Goal: Task Accomplishment & Management: Use online tool/utility

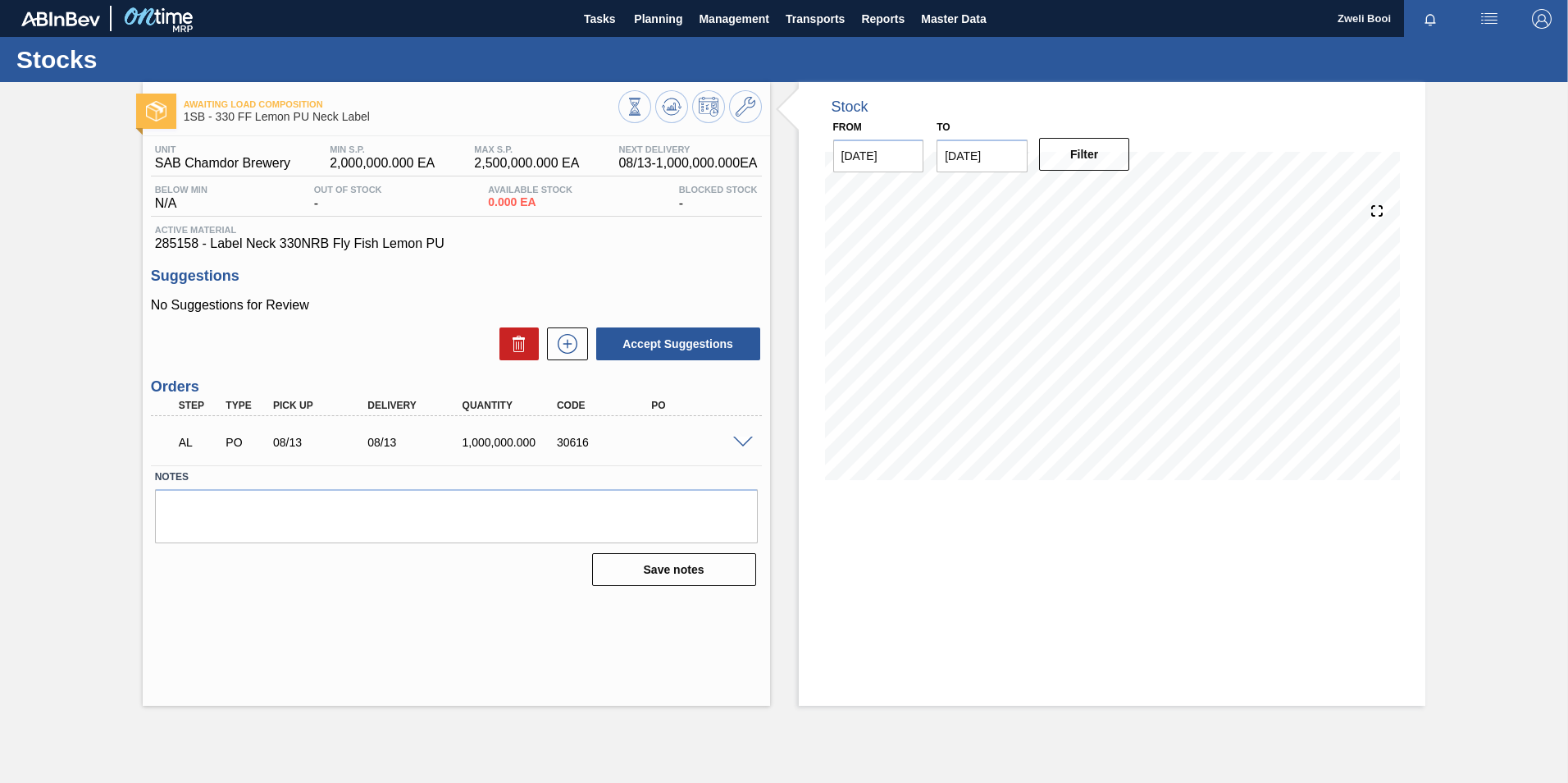
click at [745, 440] on span at bounding box center [743, 442] width 20 height 12
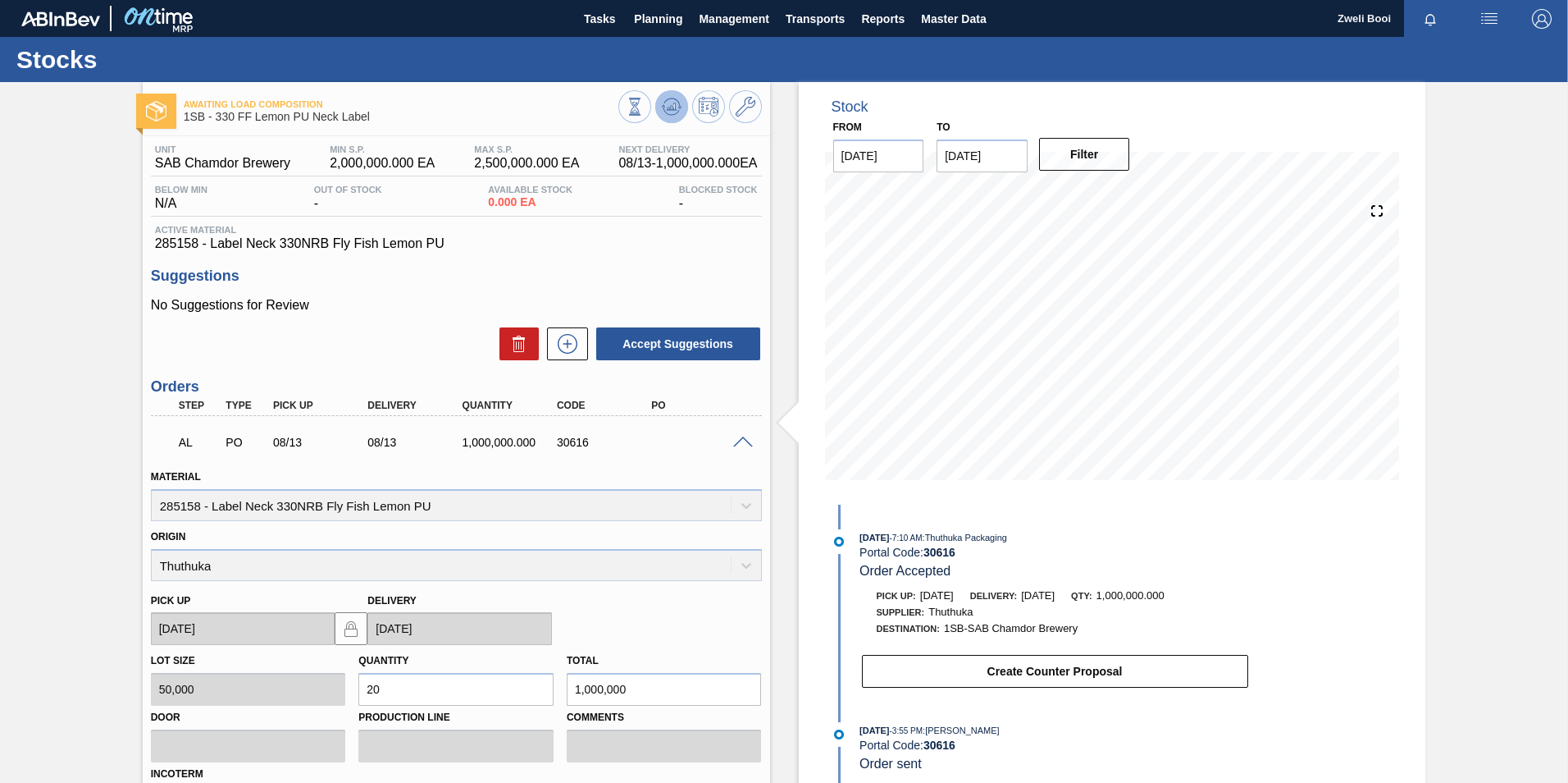
click at [644, 113] on icon at bounding box center [635, 107] width 18 height 18
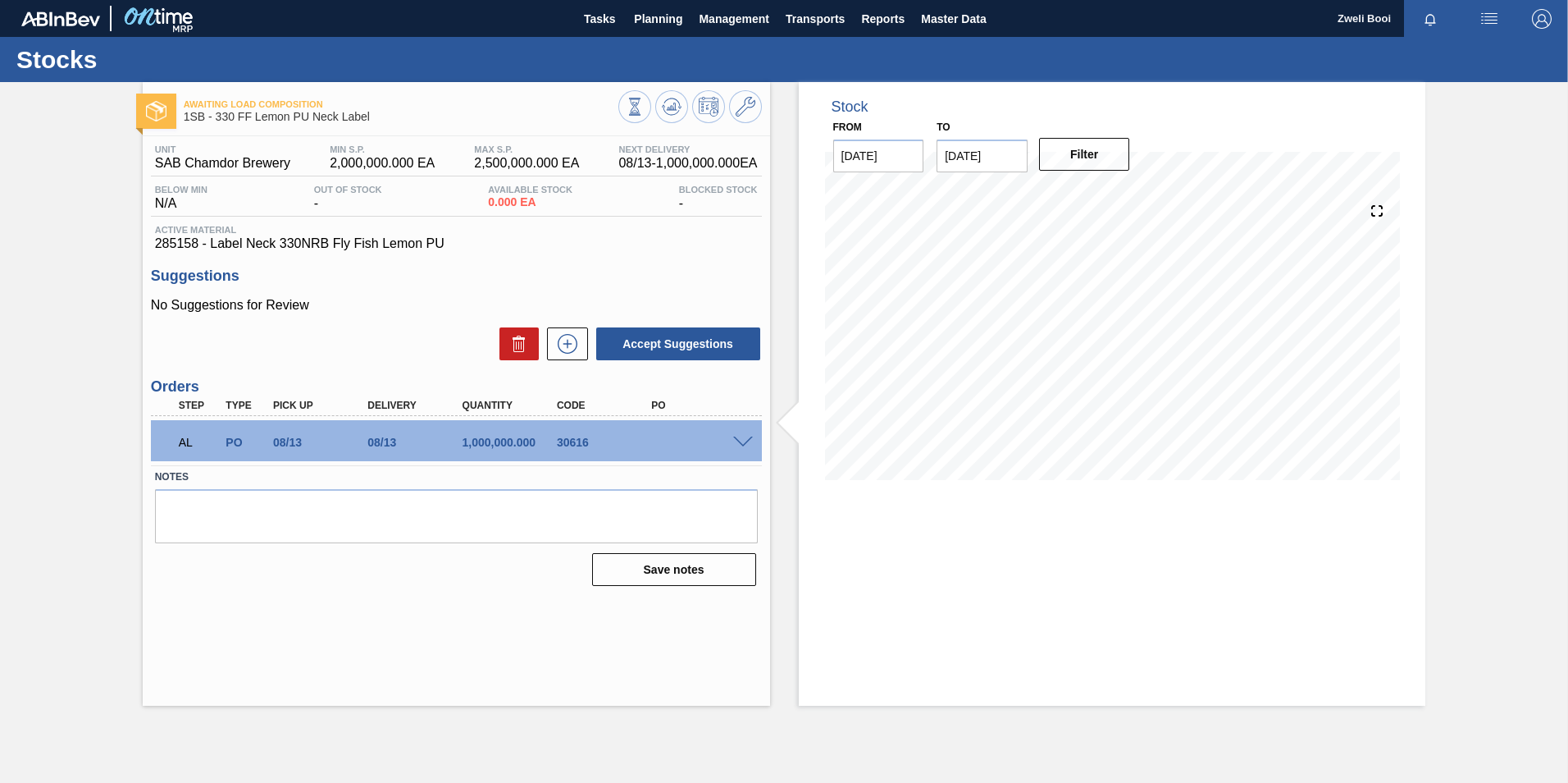
click at [745, 435] on div at bounding box center [745, 440] width 33 height 12
click at [750, 438] on span at bounding box center [743, 442] width 20 height 12
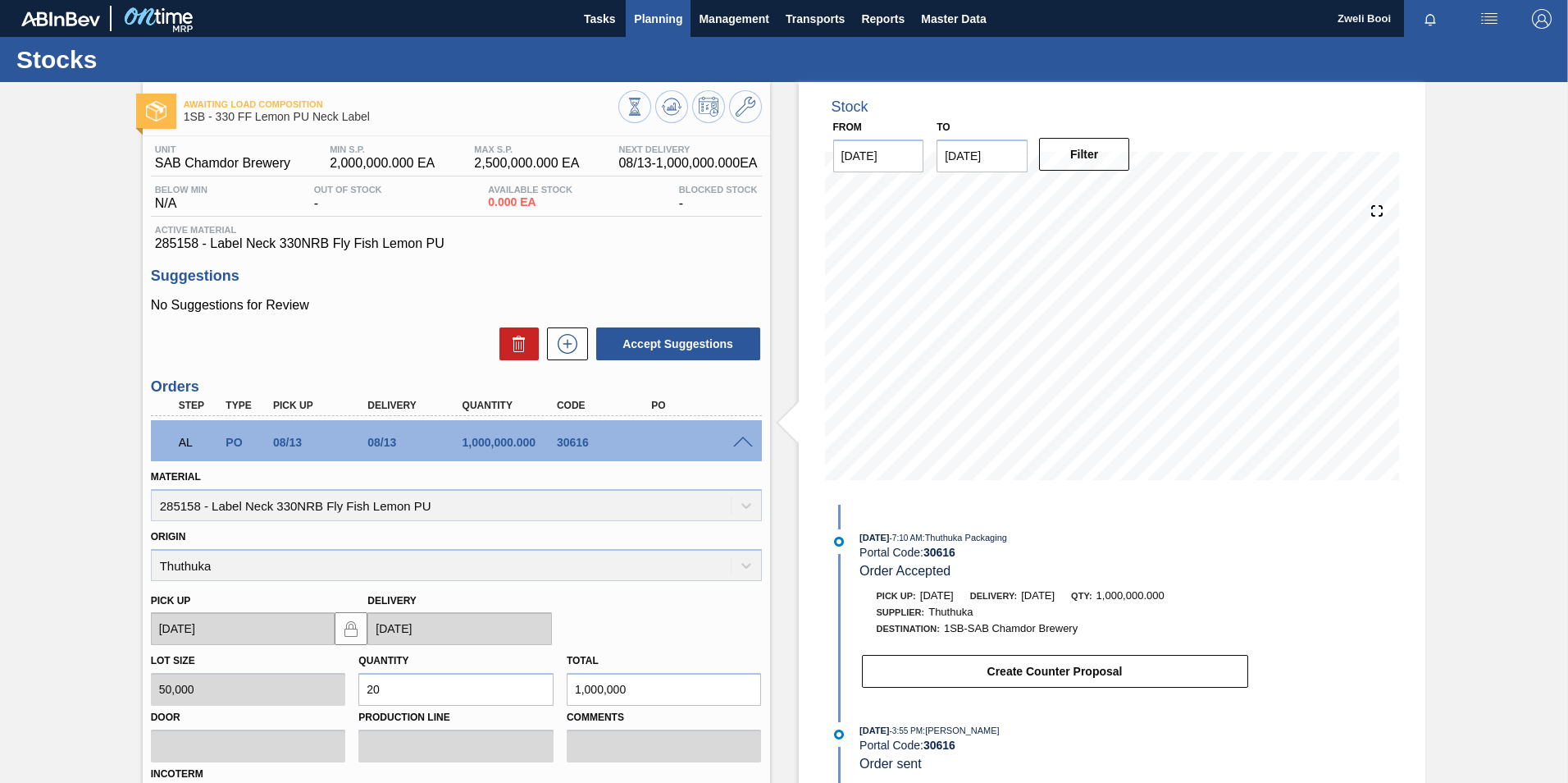
click at [650, 16] on span "Planning" at bounding box center [658, 19] width 48 height 20
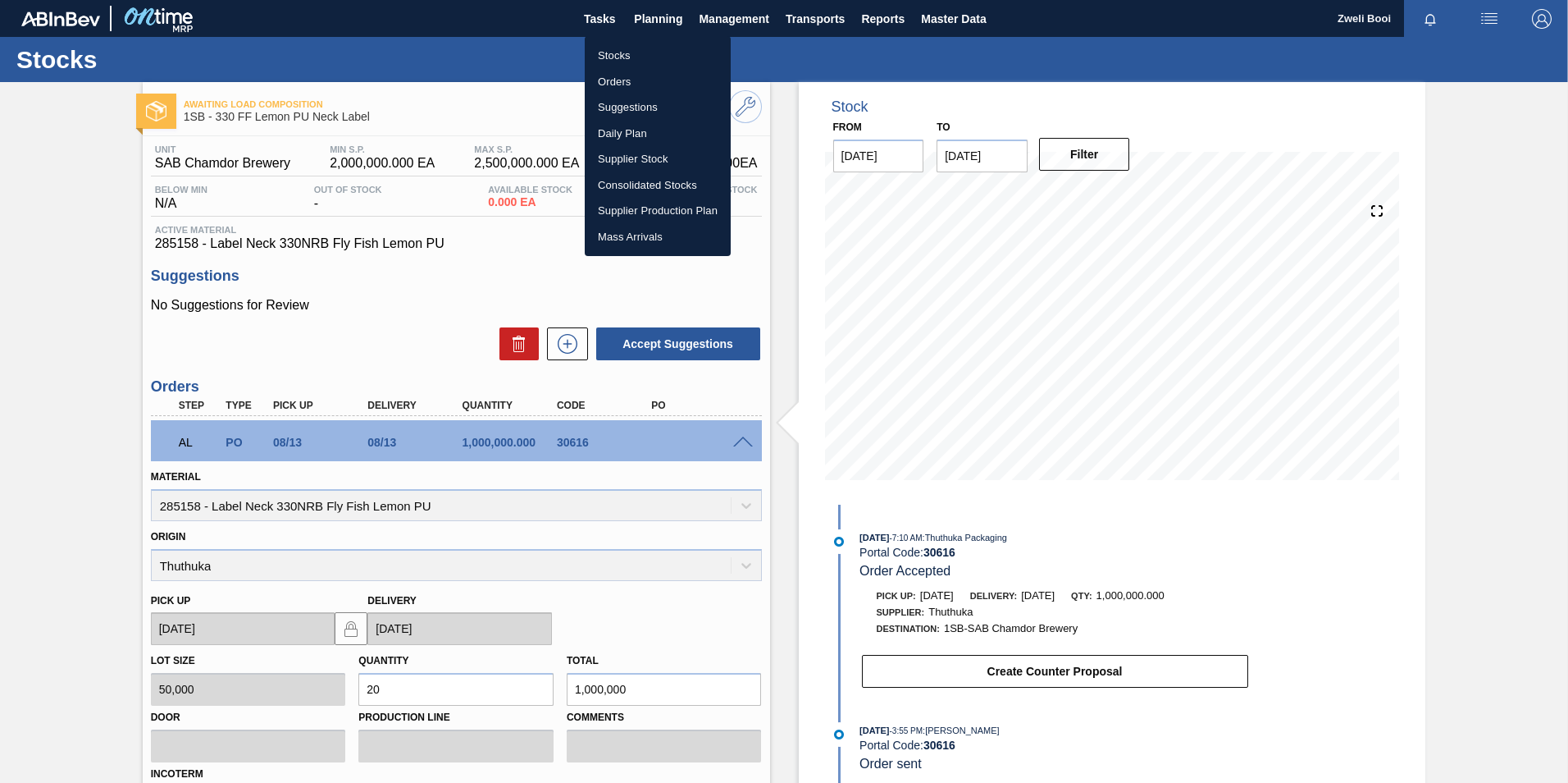
click at [647, 57] on li "Stocks" at bounding box center [658, 56] width 146 height 26
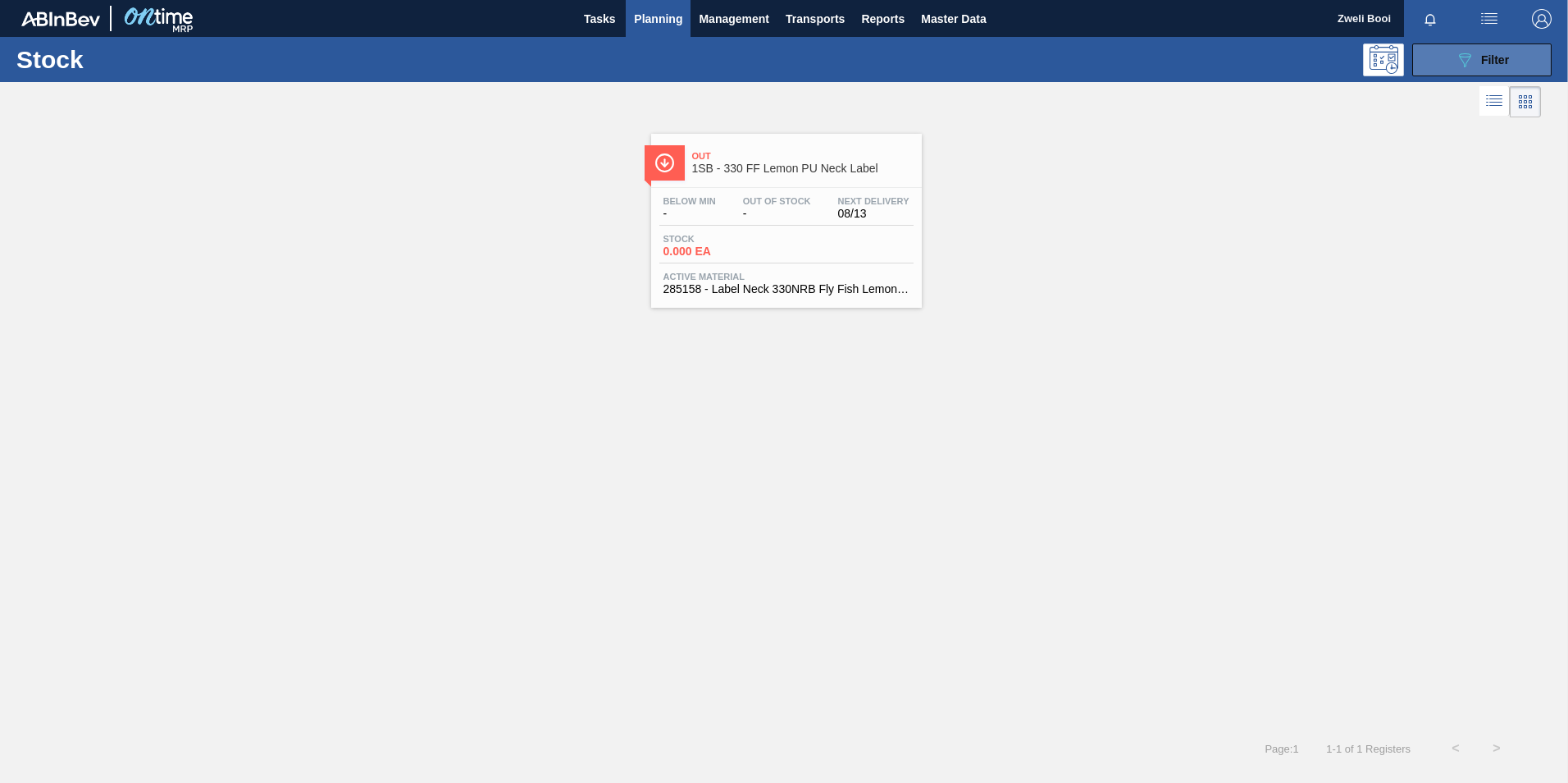
click at [1424, 56] on button "089F7B8B-B2A5-4AFE-B5C0-19BA573D28AC Filter" at bounding box center [1482, 60] width 140 height 33
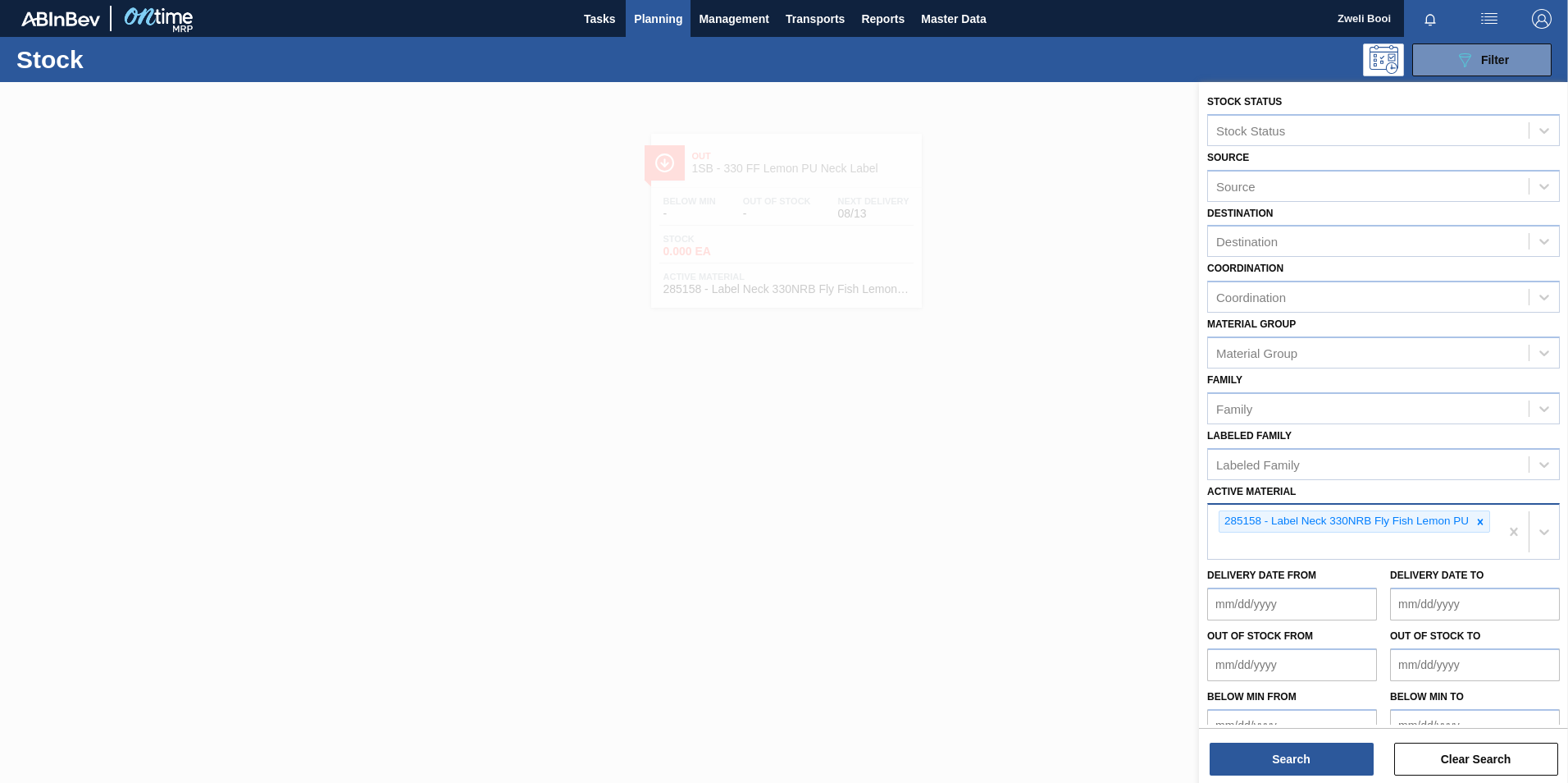
click at [1482, 523] on icon at bounding box center [1480, 522] width 12 height 12
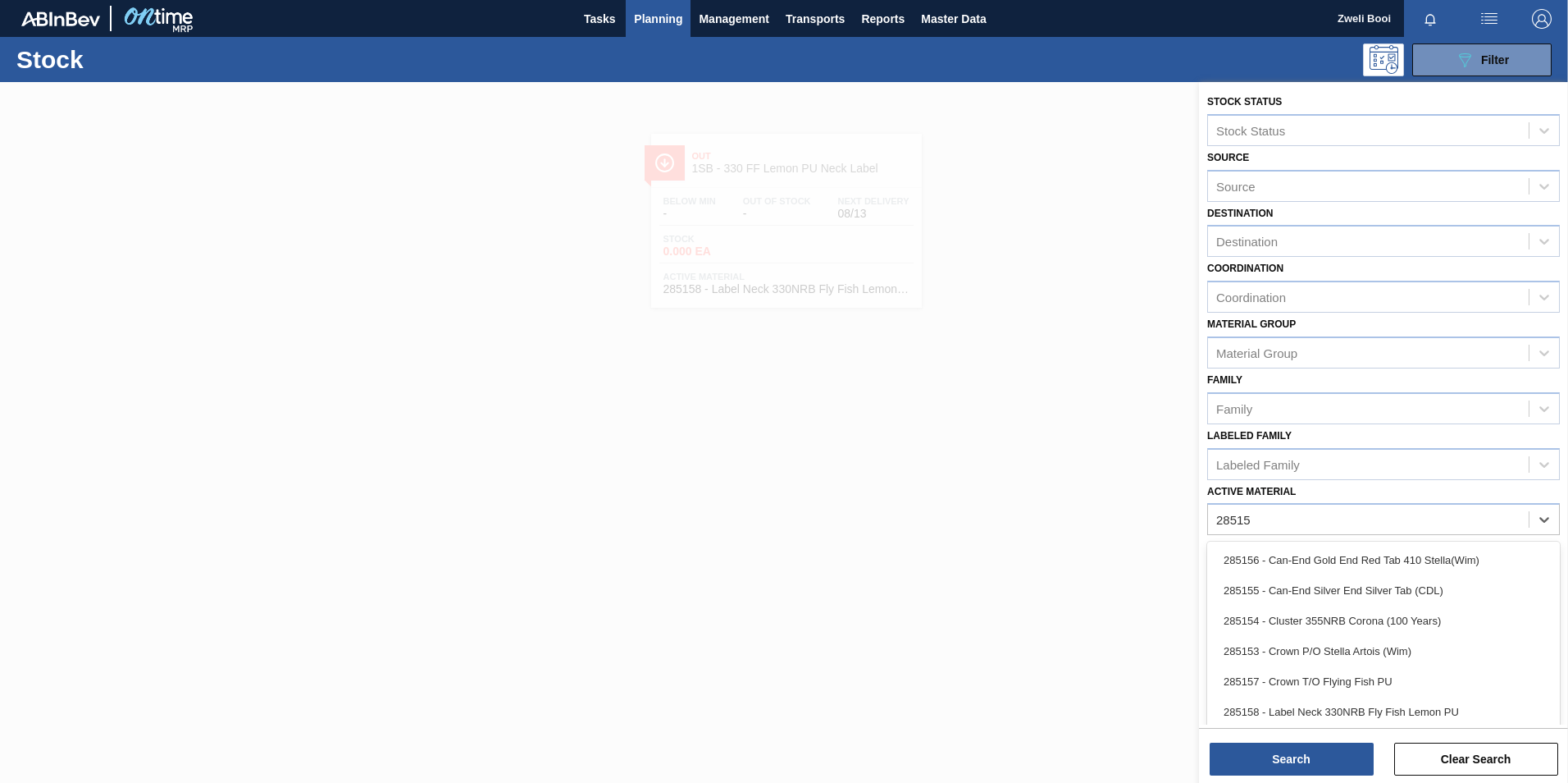
type Material "285159"
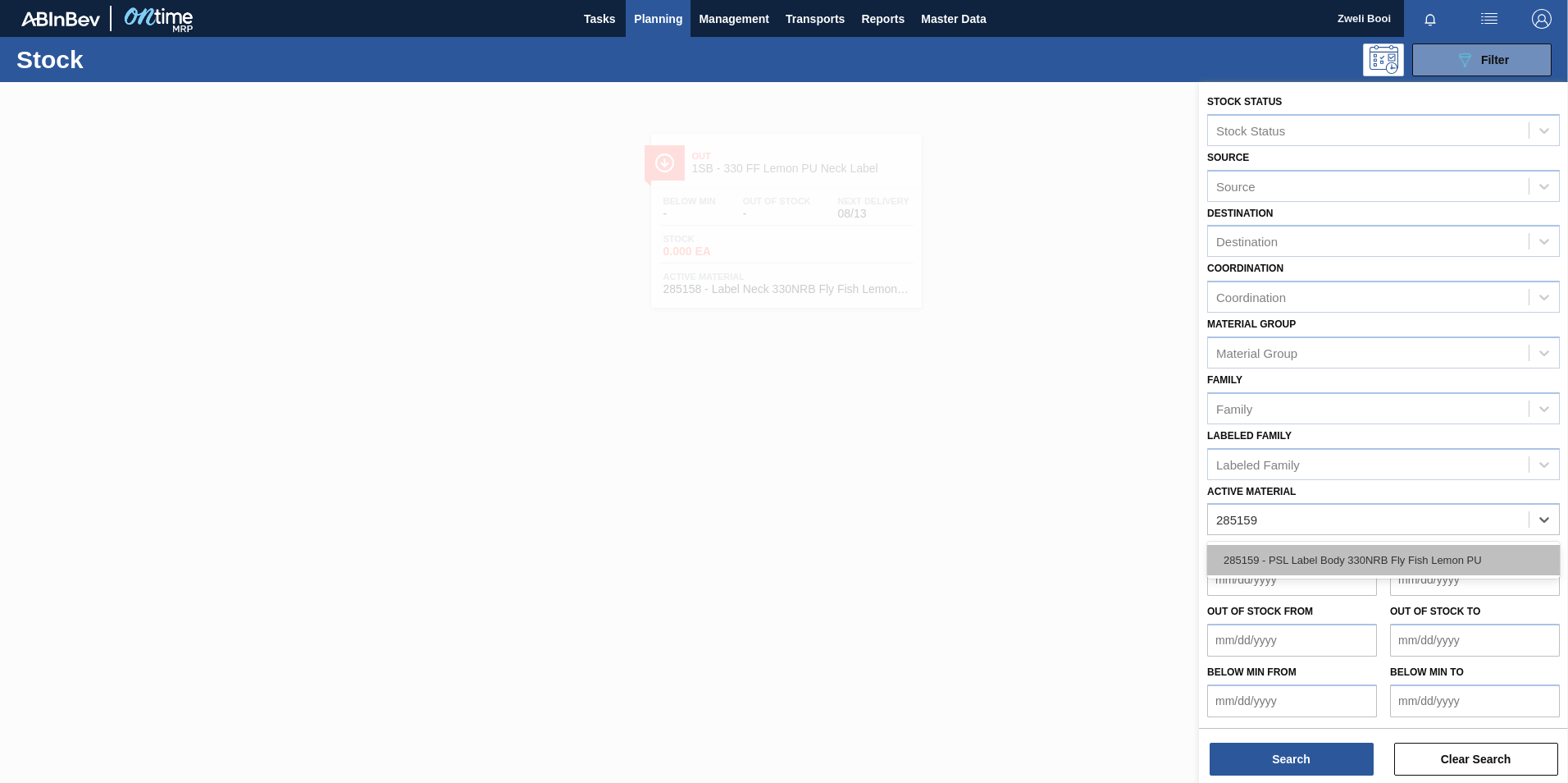
click at [1446, 555] on div "285159 - PSL Label Body 330NRB Fly Fish Lemon PU" at bounding box center [1384, 559] width 353 height 30
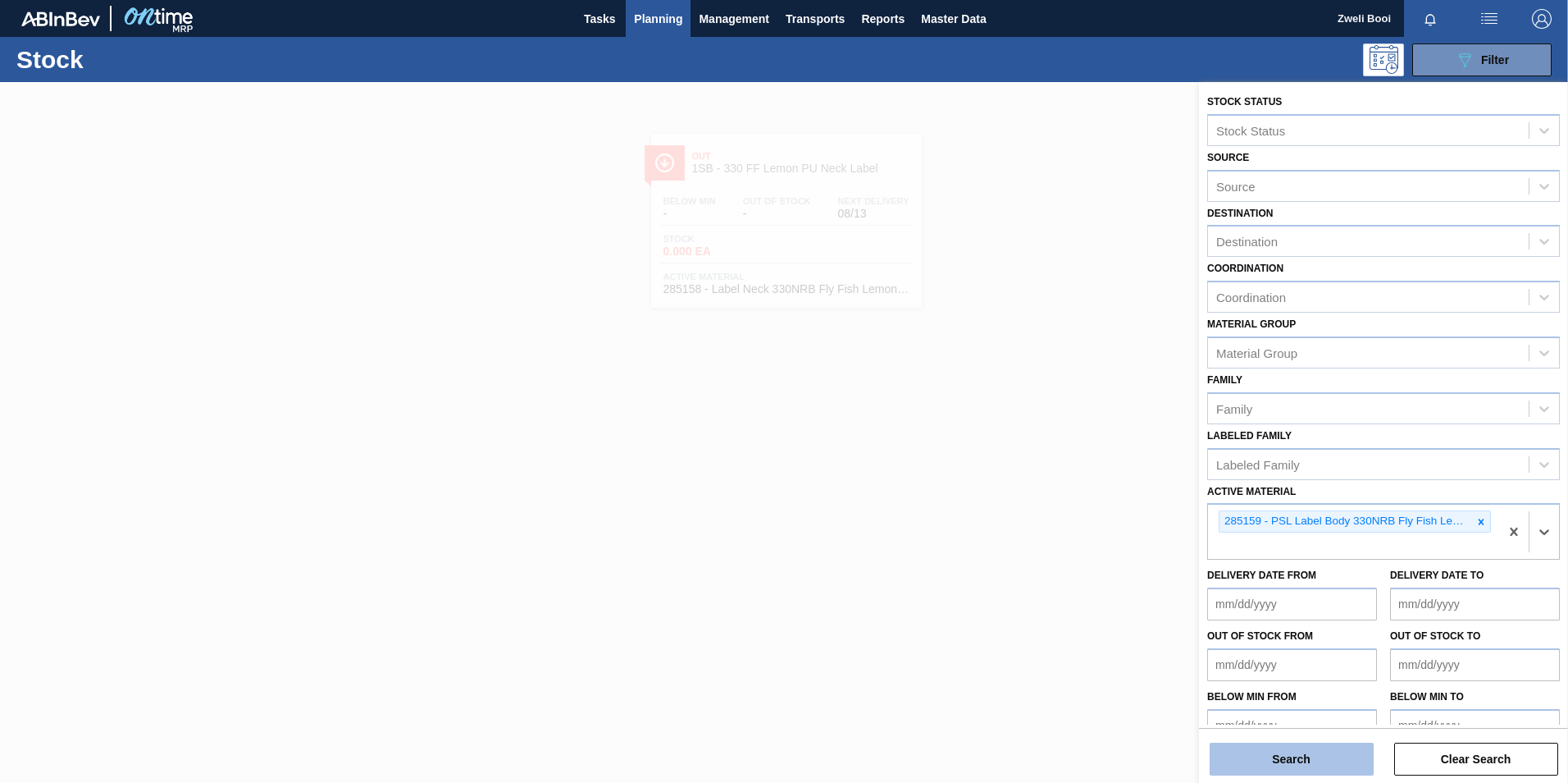
click at [1272, 754] on button "Search" at bounding box center [1292, 759] width 164 height 33
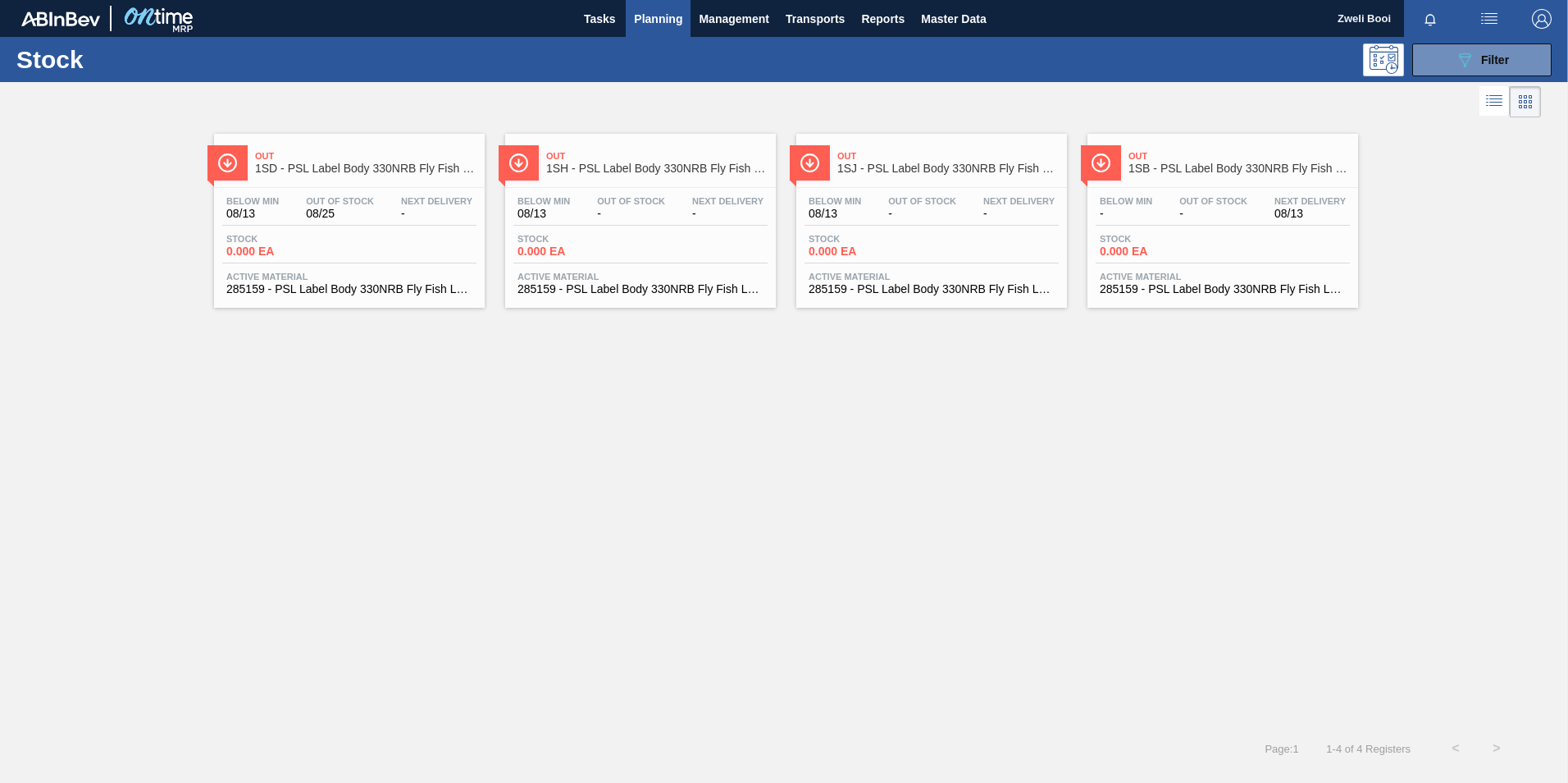
click at [1194, 226] on div "Below Min - Out Of Stock - Next Delivery 08/13 Stock 0.000 EA Active Material 2…" at bounding box center [1223, 244] width 270 height 111
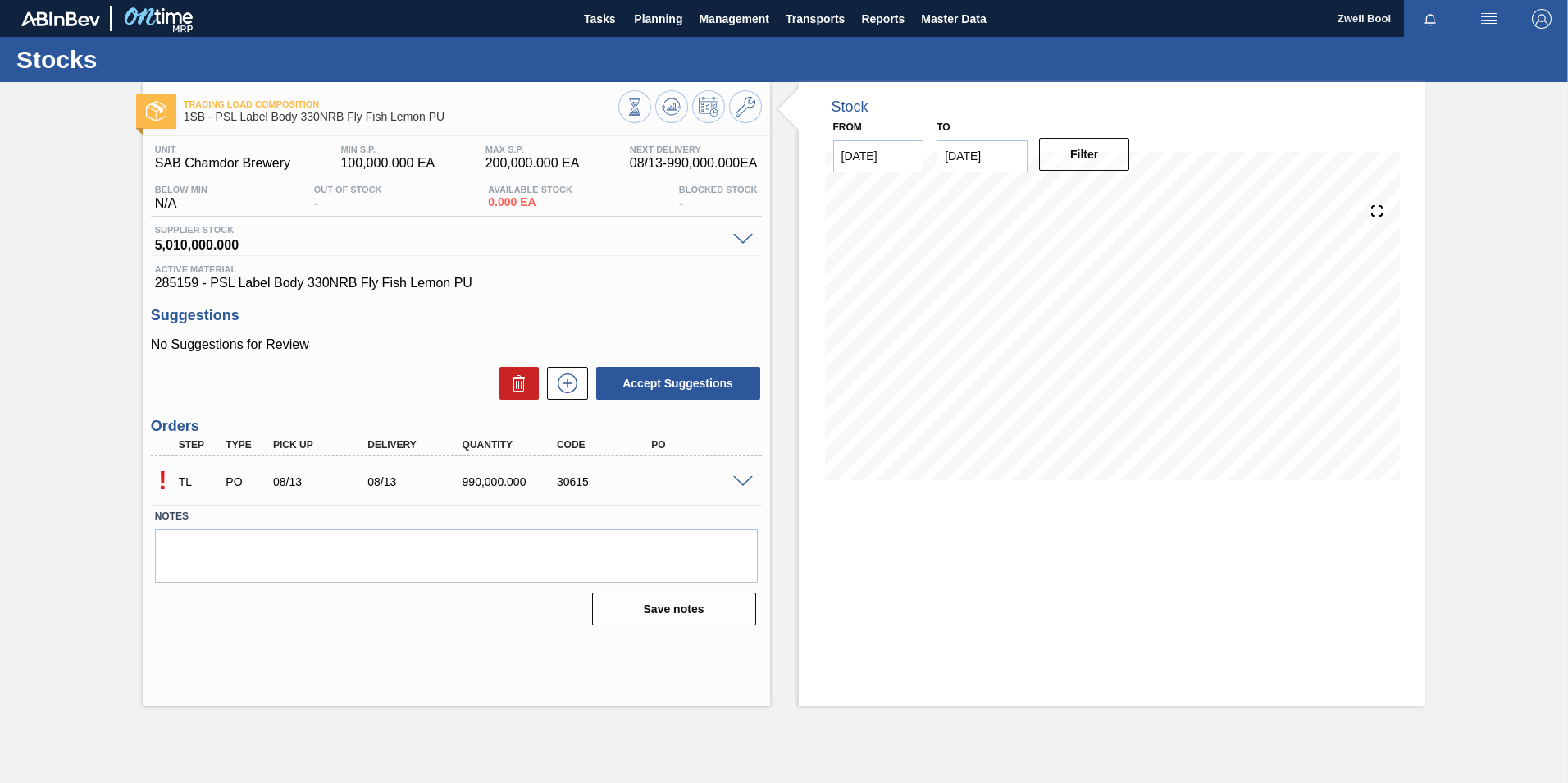
click at [745, 480] on span at bounding box center [743, 481] width 20 height 12
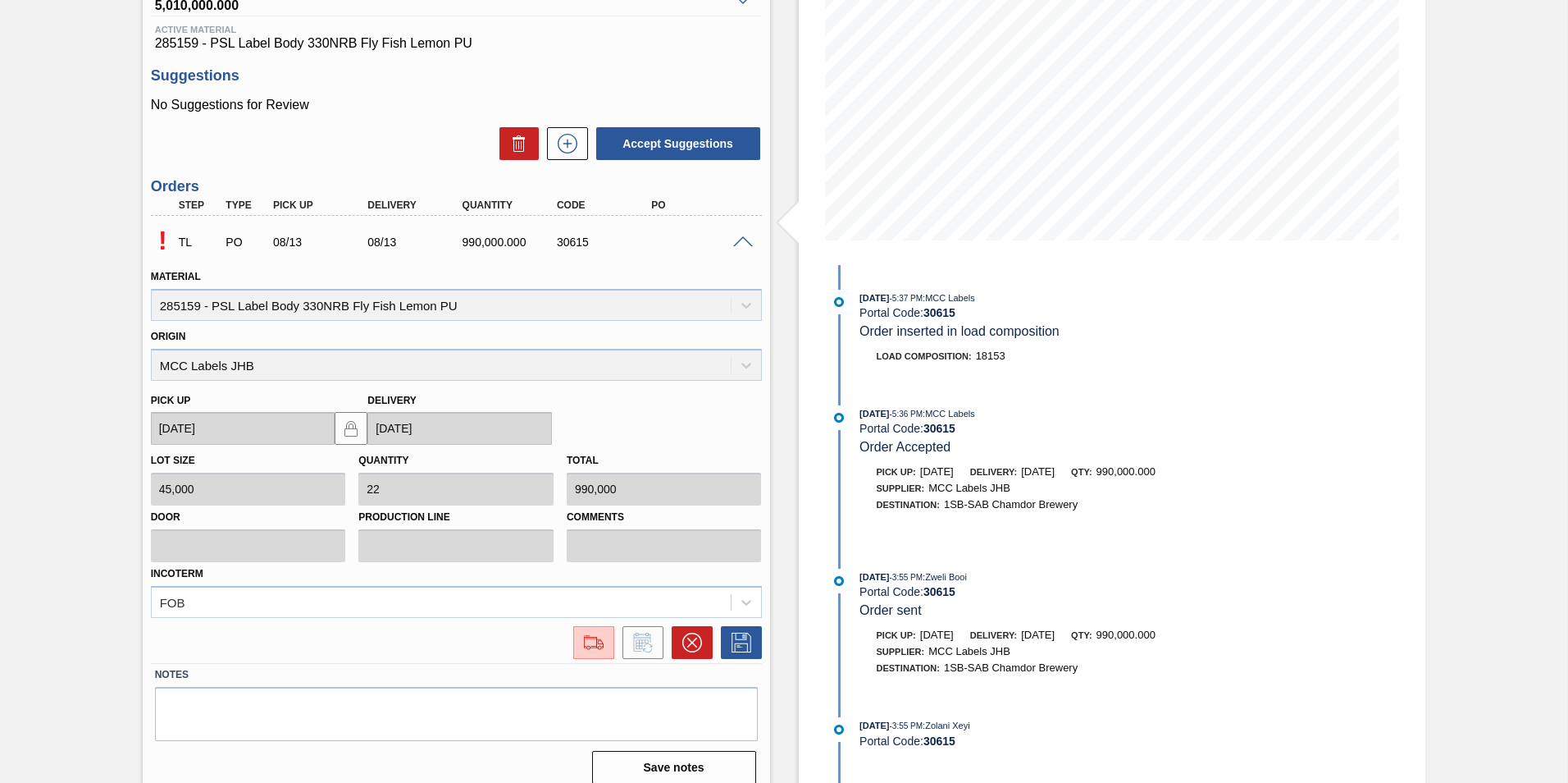
scroll to position [254, 0]
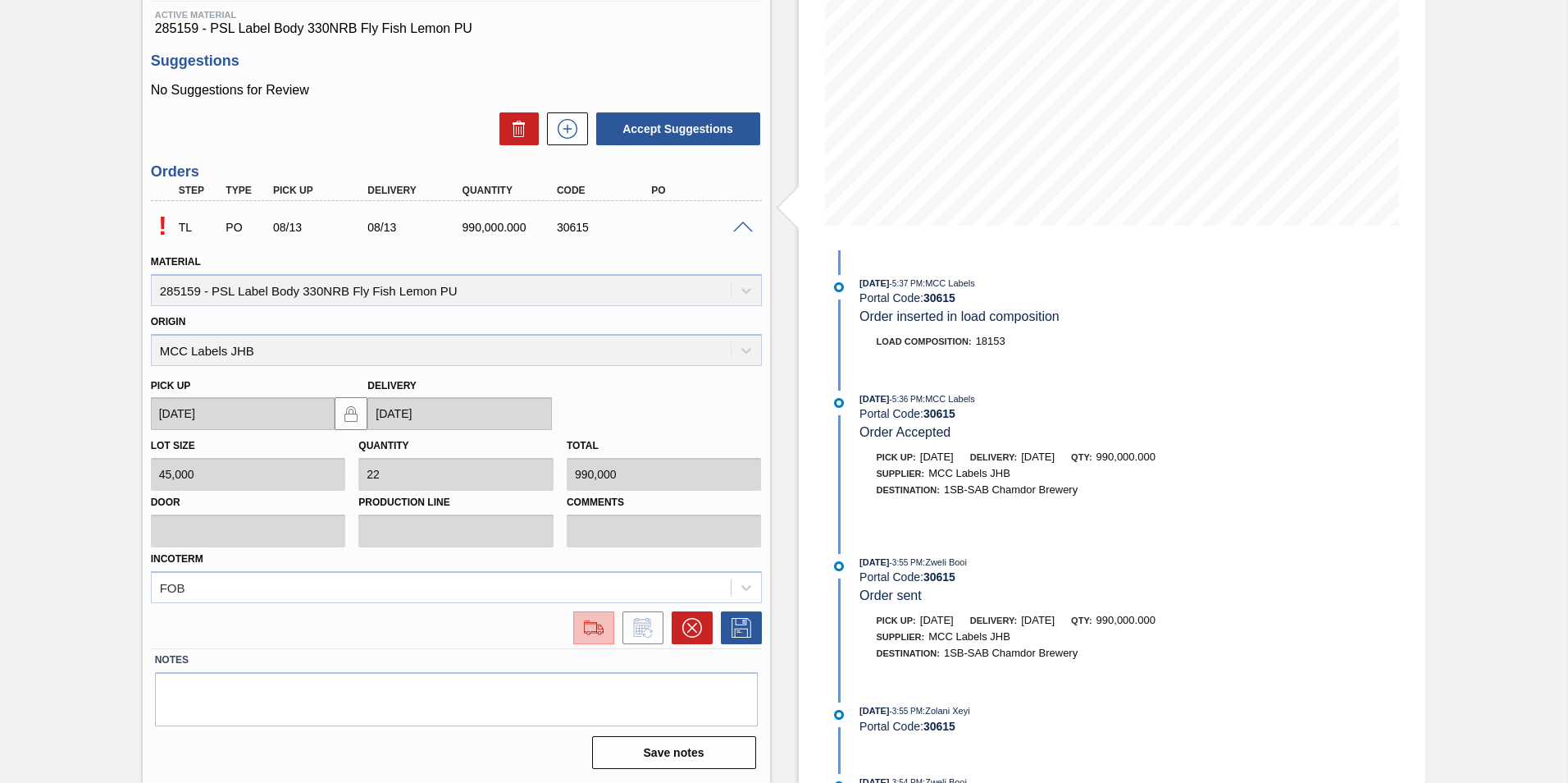
click at [595, 634] on img at bounding box center [594, 628] width 26 height 20
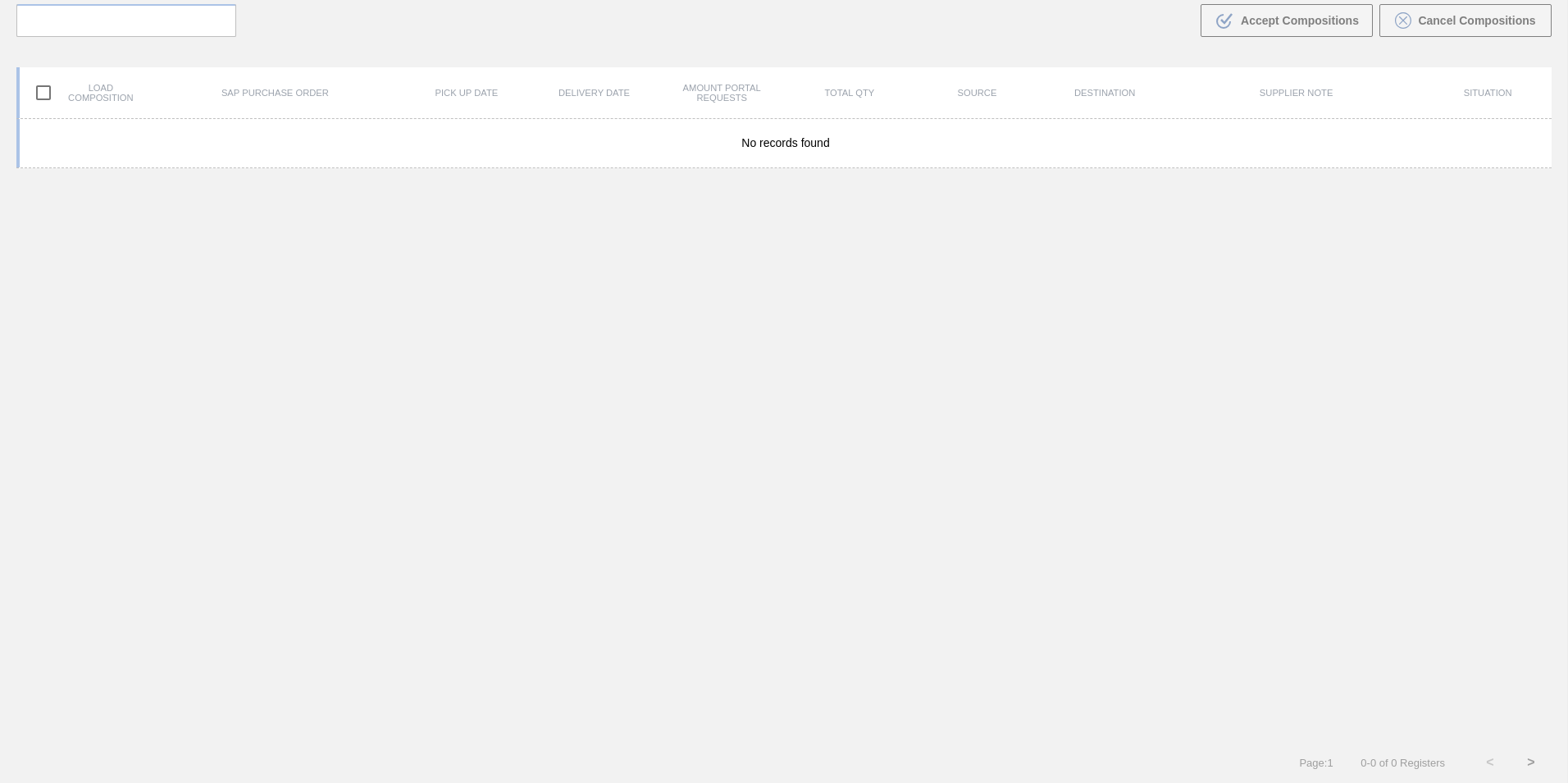
scroll to position [118, 0]
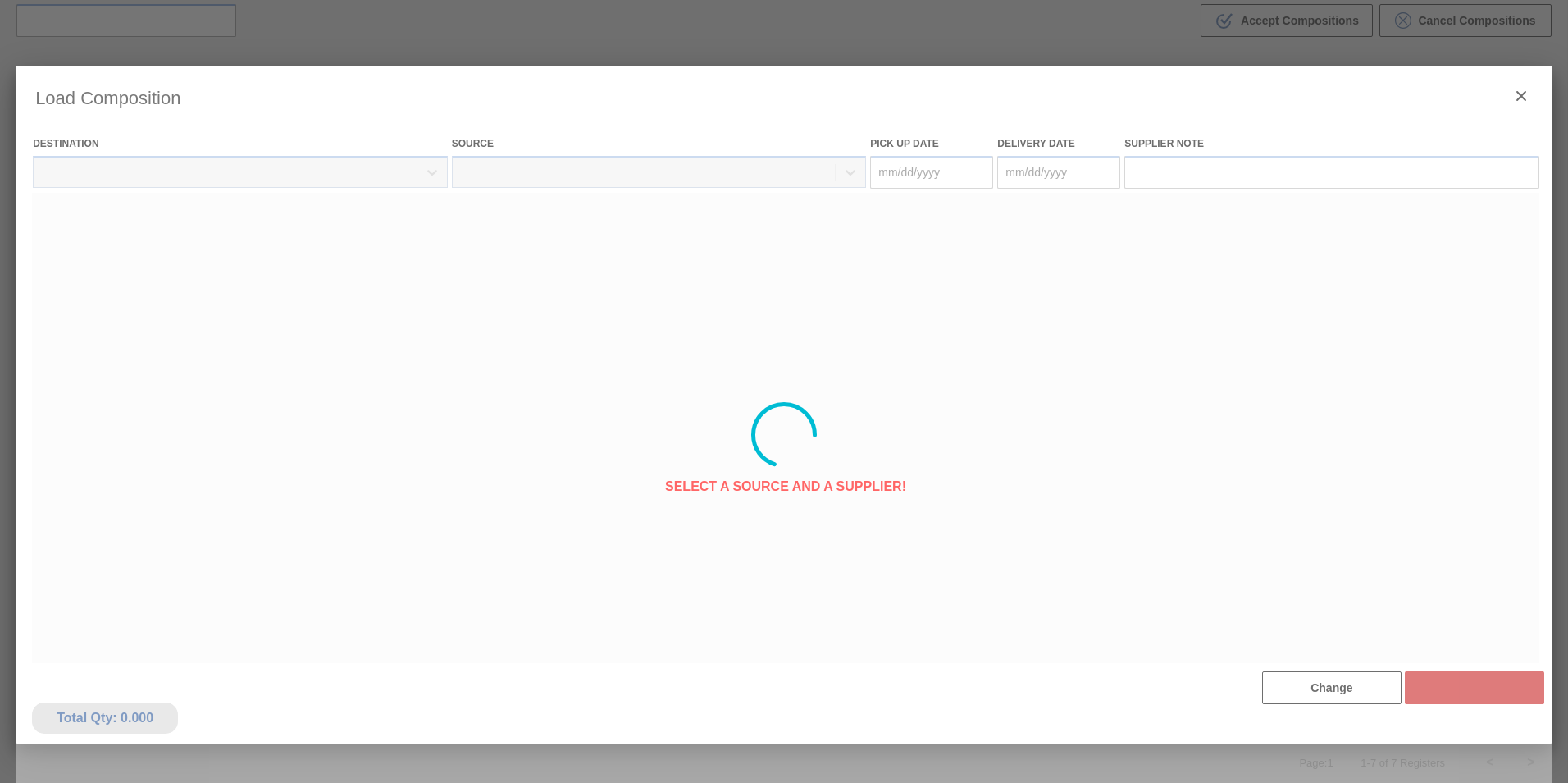
type Date "[DATE]"
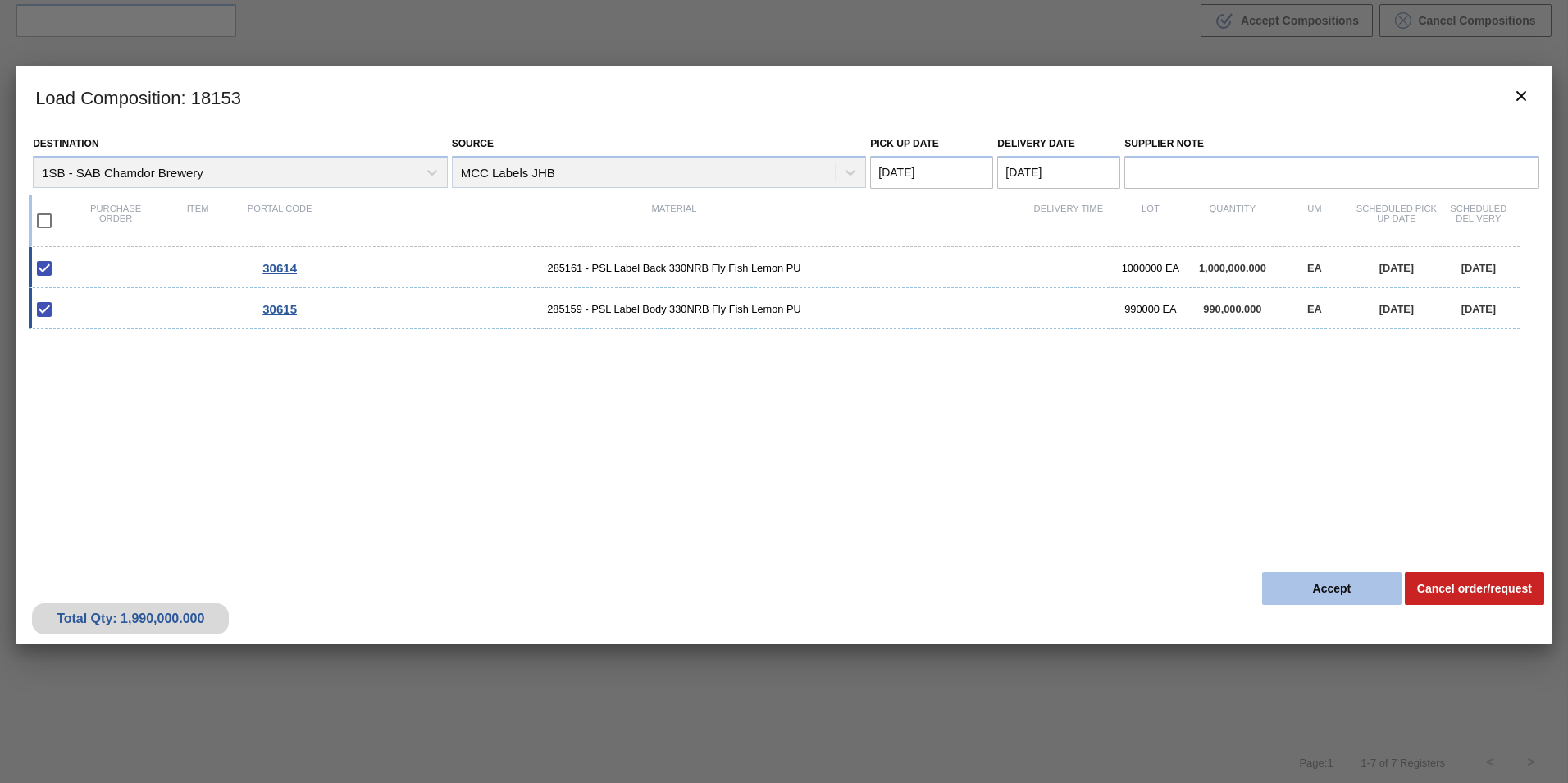
click at [1318, 592] on button "Accept" at bounding box center [1331, 588] width 140 height 33
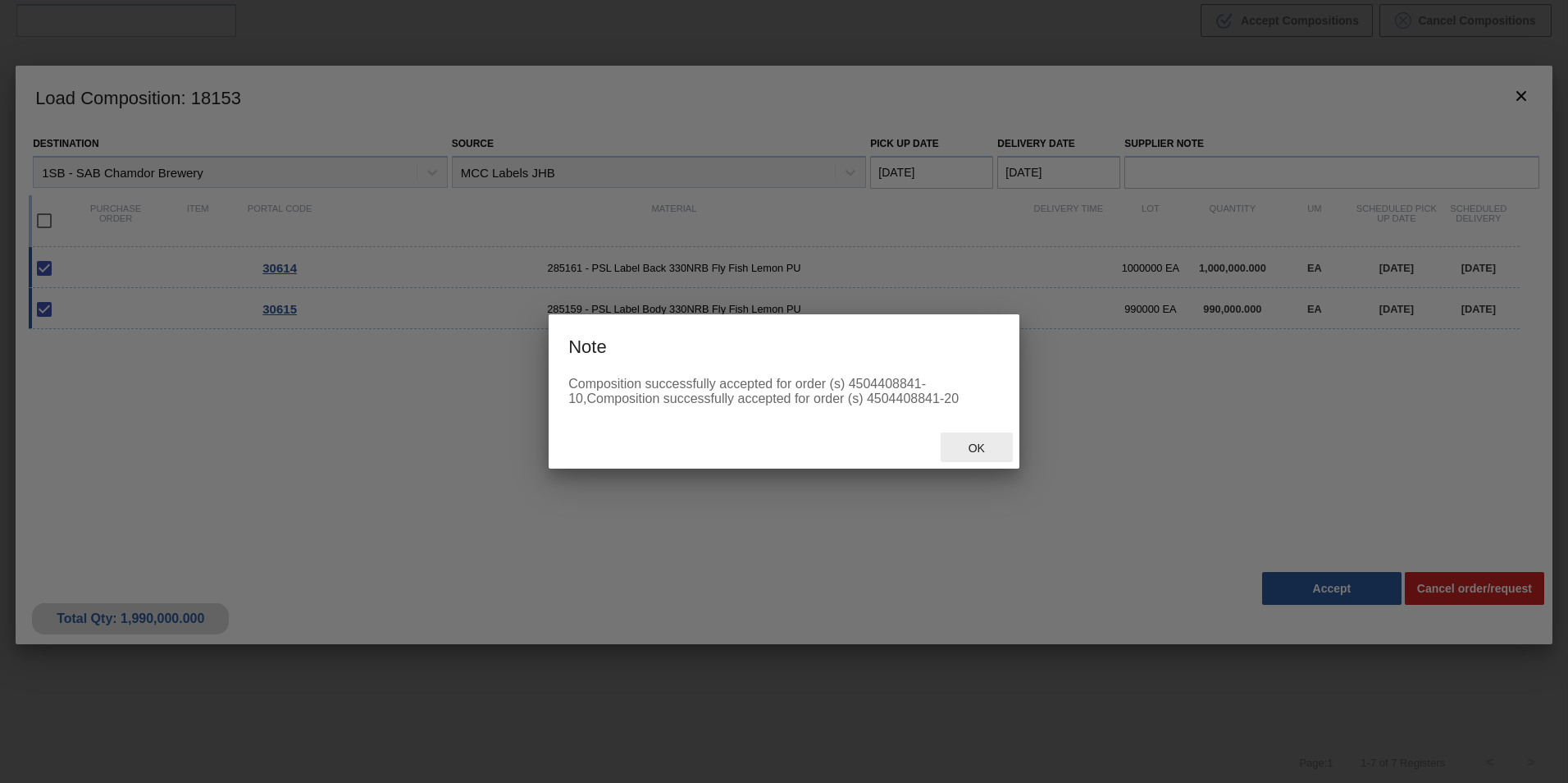
click at [978, 450] on span "Ok" at bounding box center [976, 448] width 43 height 13
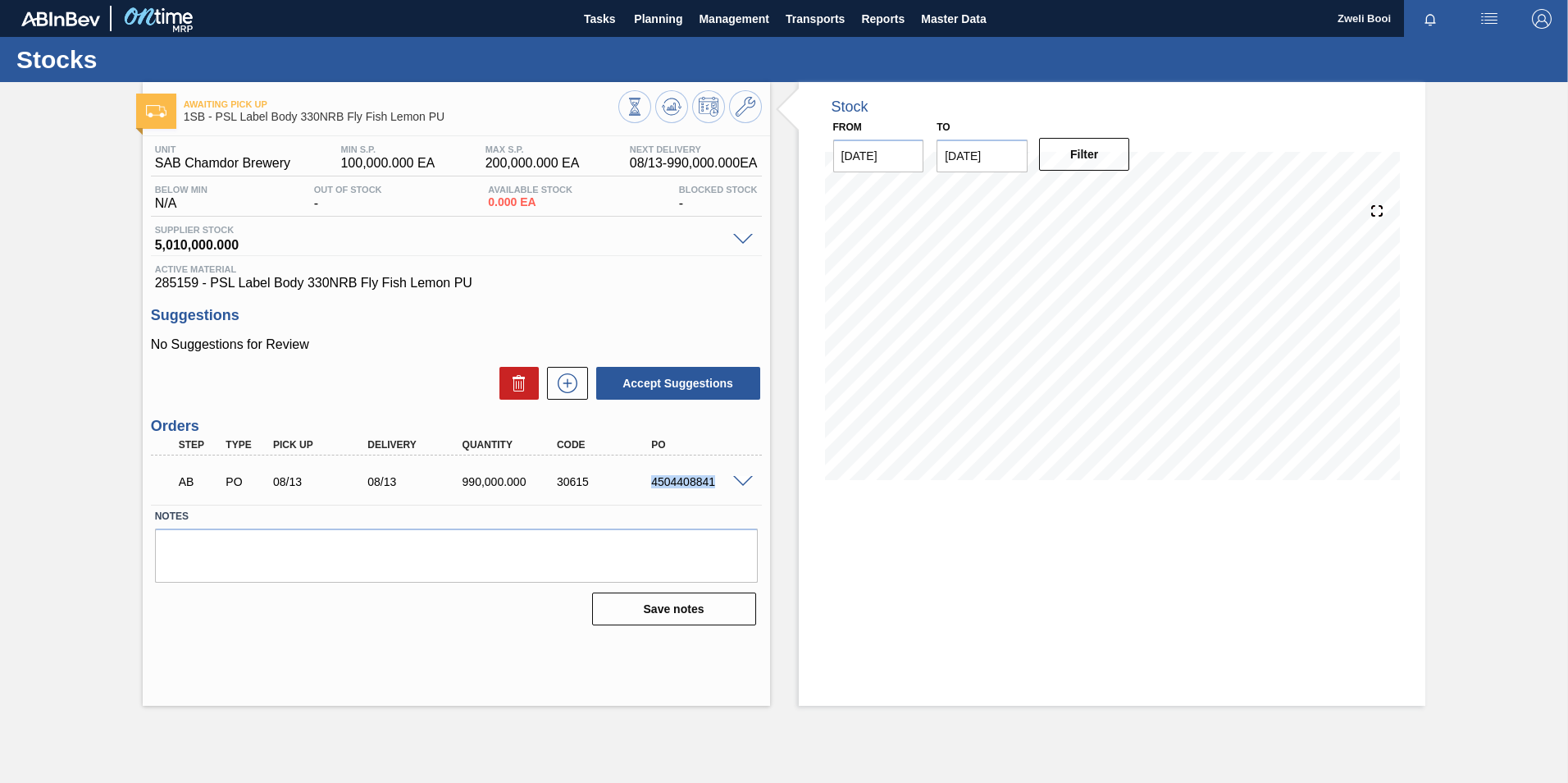
drag, startPoint x: 655, startPoint y: 481, endPoint x: 715, endPoint y: 488, distance: 60.4
click at [715, 488] on div "AB PO 08/13 08/13 990,000.000 30615 4504408841" at bounding box center [452, 480] width 568 height 33
copy div "4504408841"
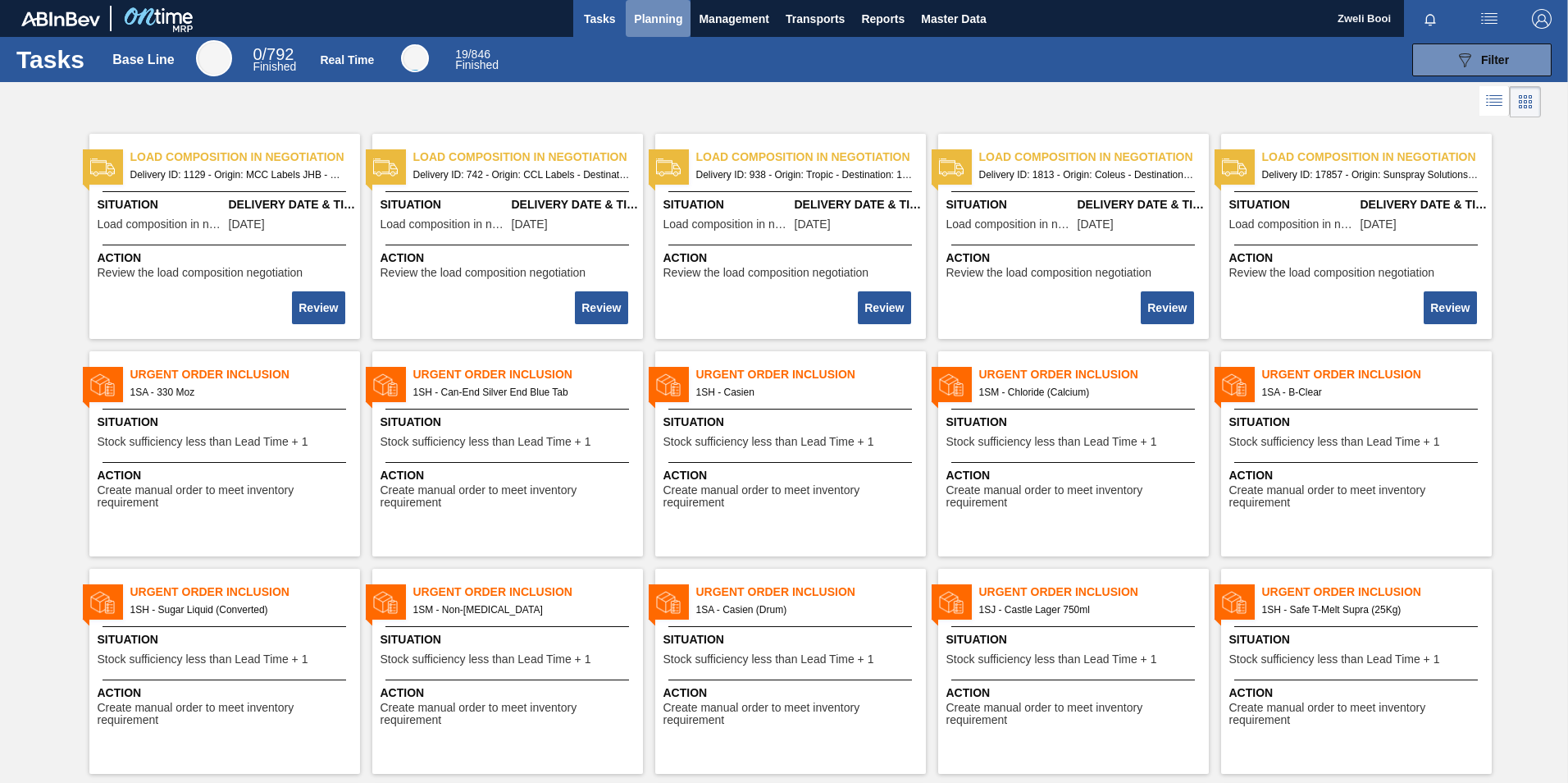
click at [669, 12] on span "Planning" at bounding box center [658, 19] width 48 height 20
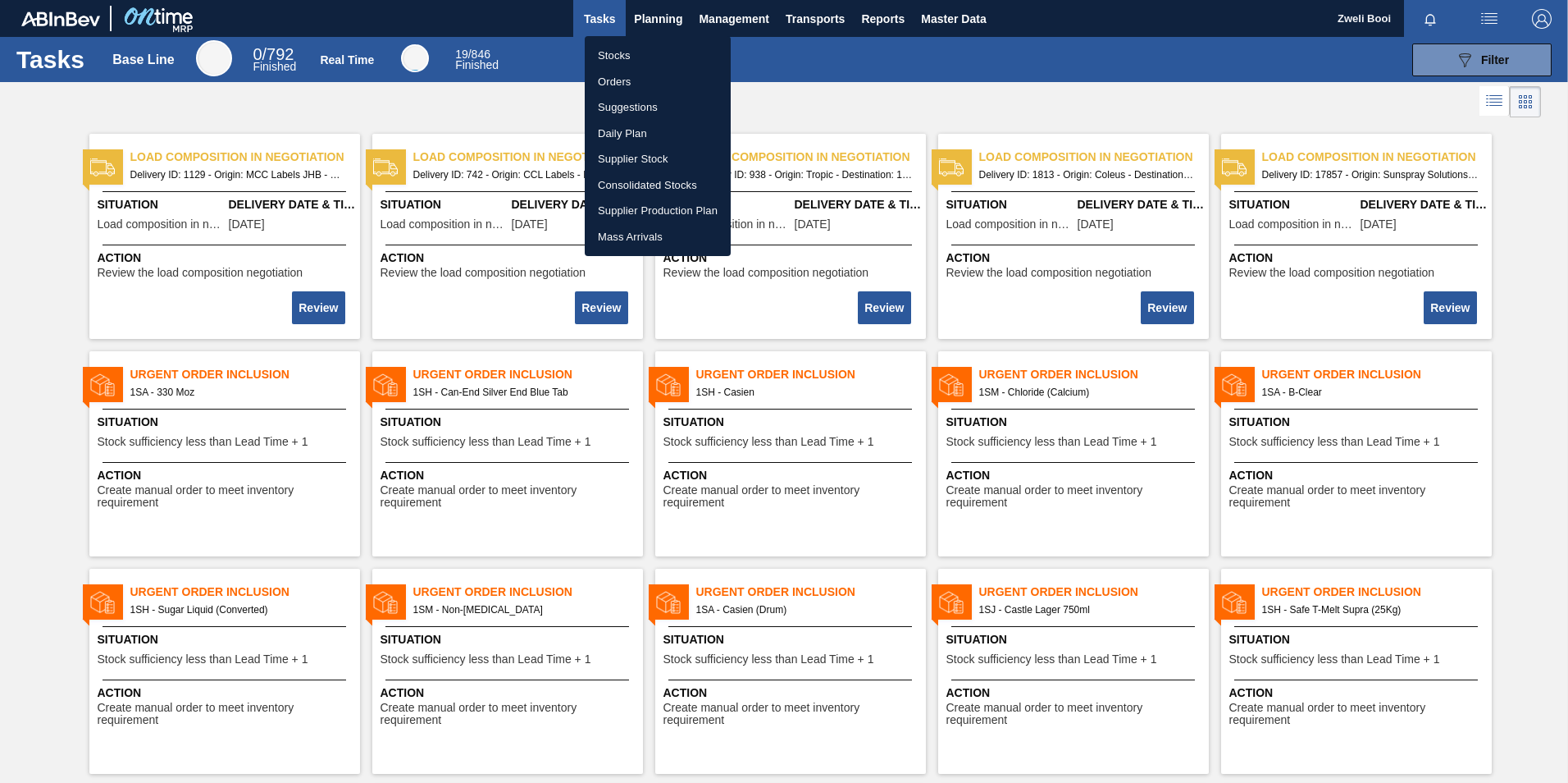
click at [634, 55] on li "Stocks" at bounding box center [658, 56] width 146 height 26
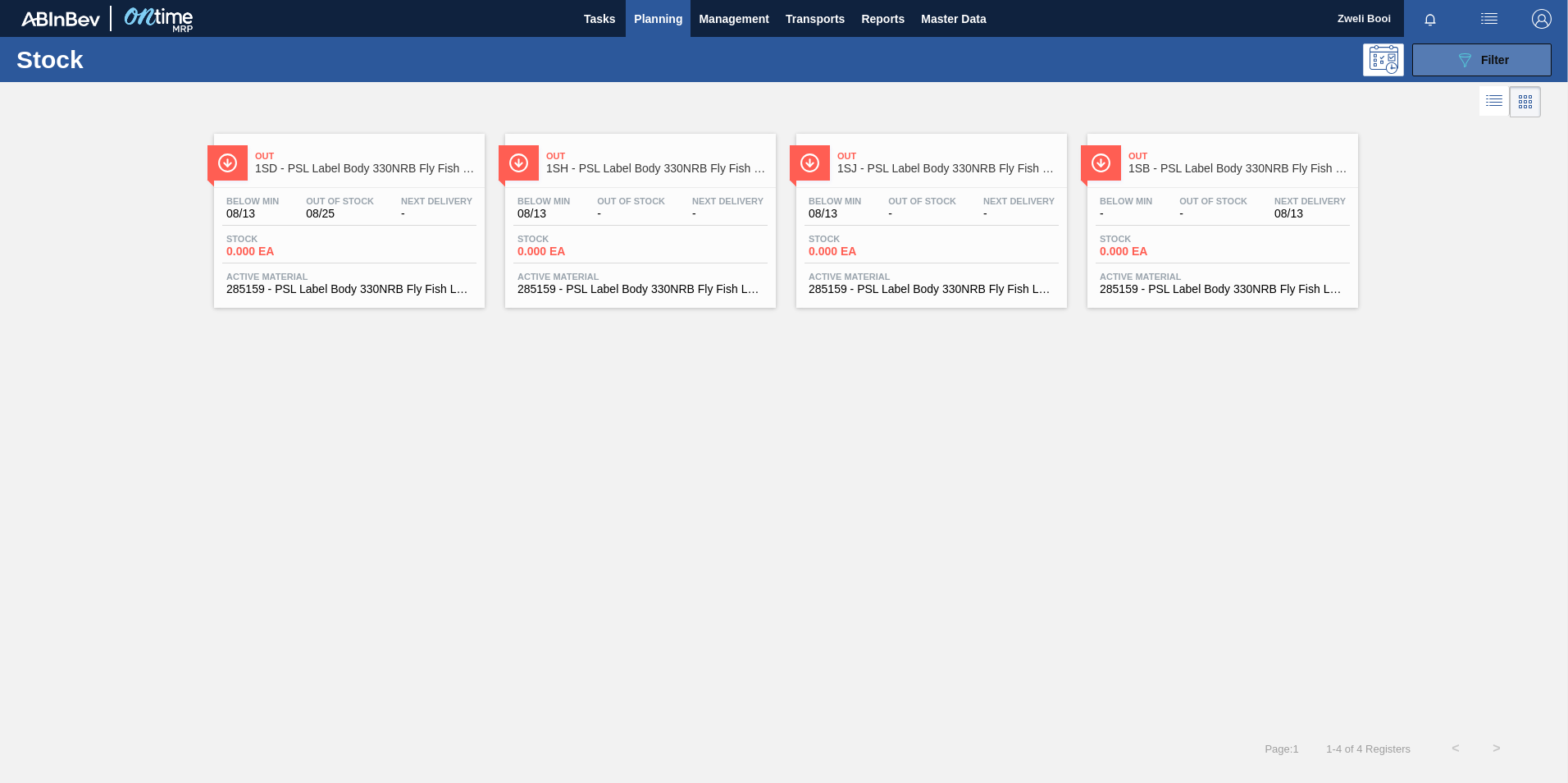
click at [1468, 59] on icon "089F7B8B-B2A5-4AFE-B5C0-19BA573D28AC" at bounding box center [1465, 60] width 20 height 20
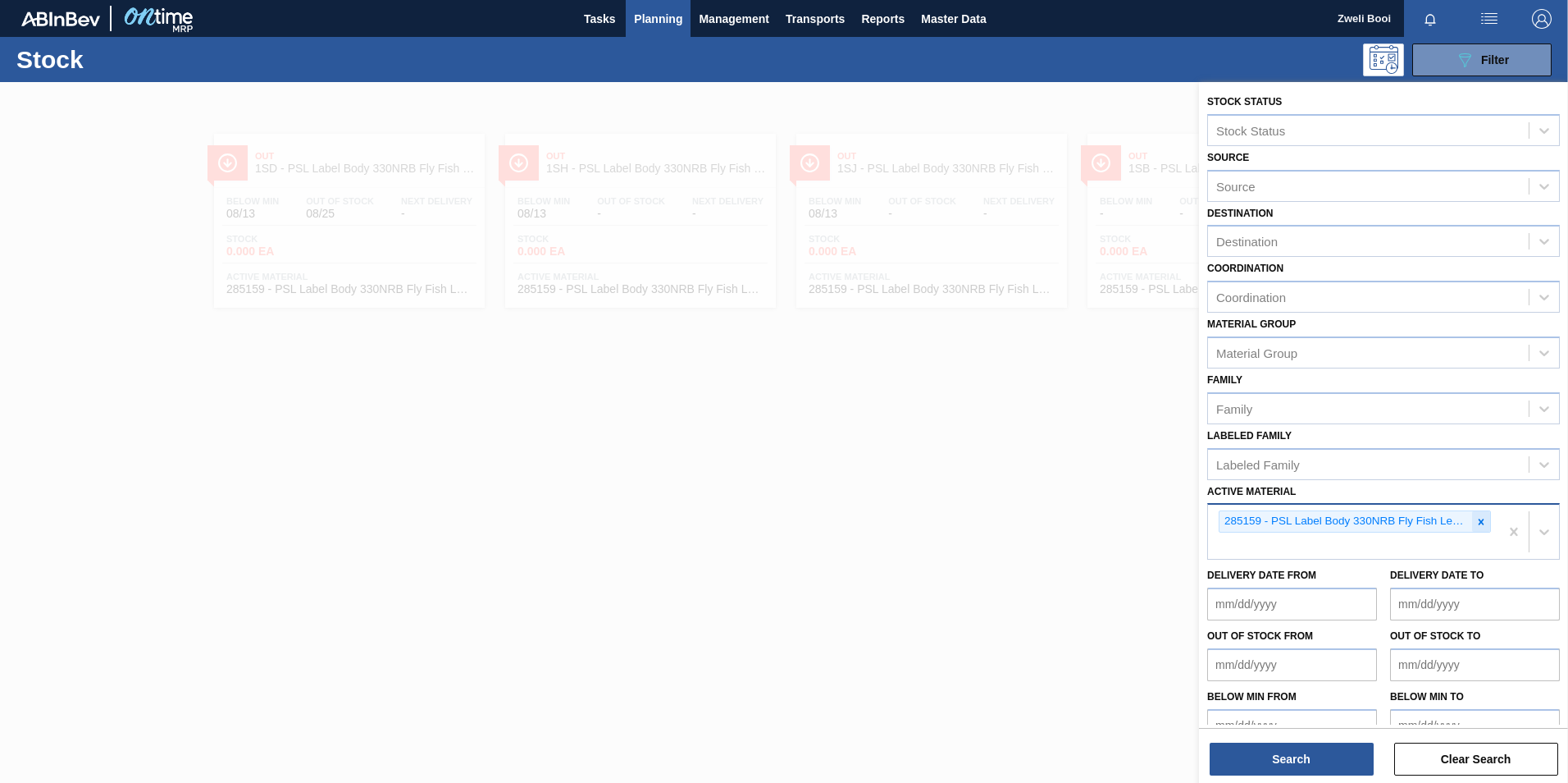
click at [1479, 521] on icon at bounding box center [1481, 522] width 5 height 5
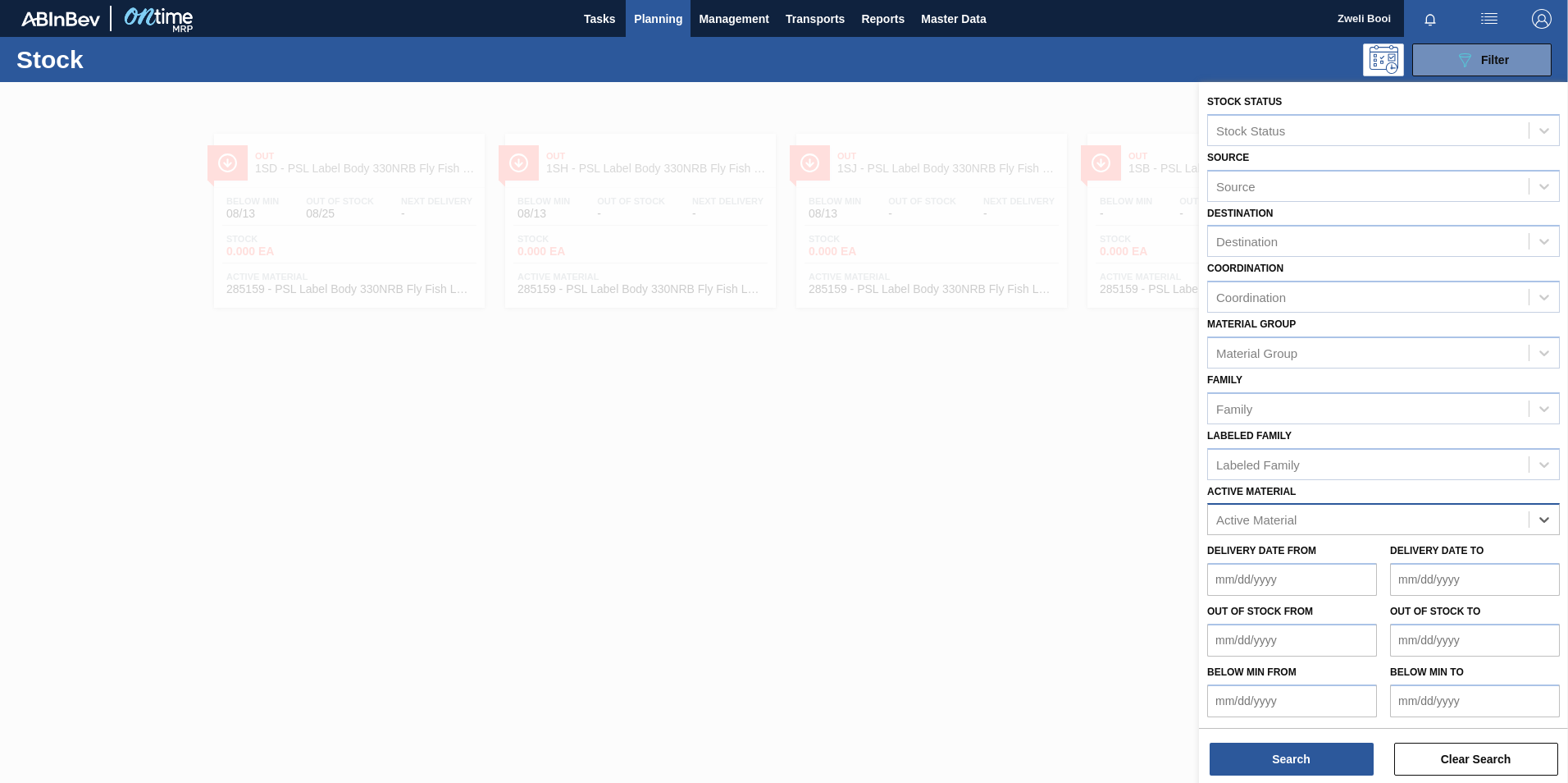
click at [824, 446] on div at bounding box center [784, 473] width 1568 height 783
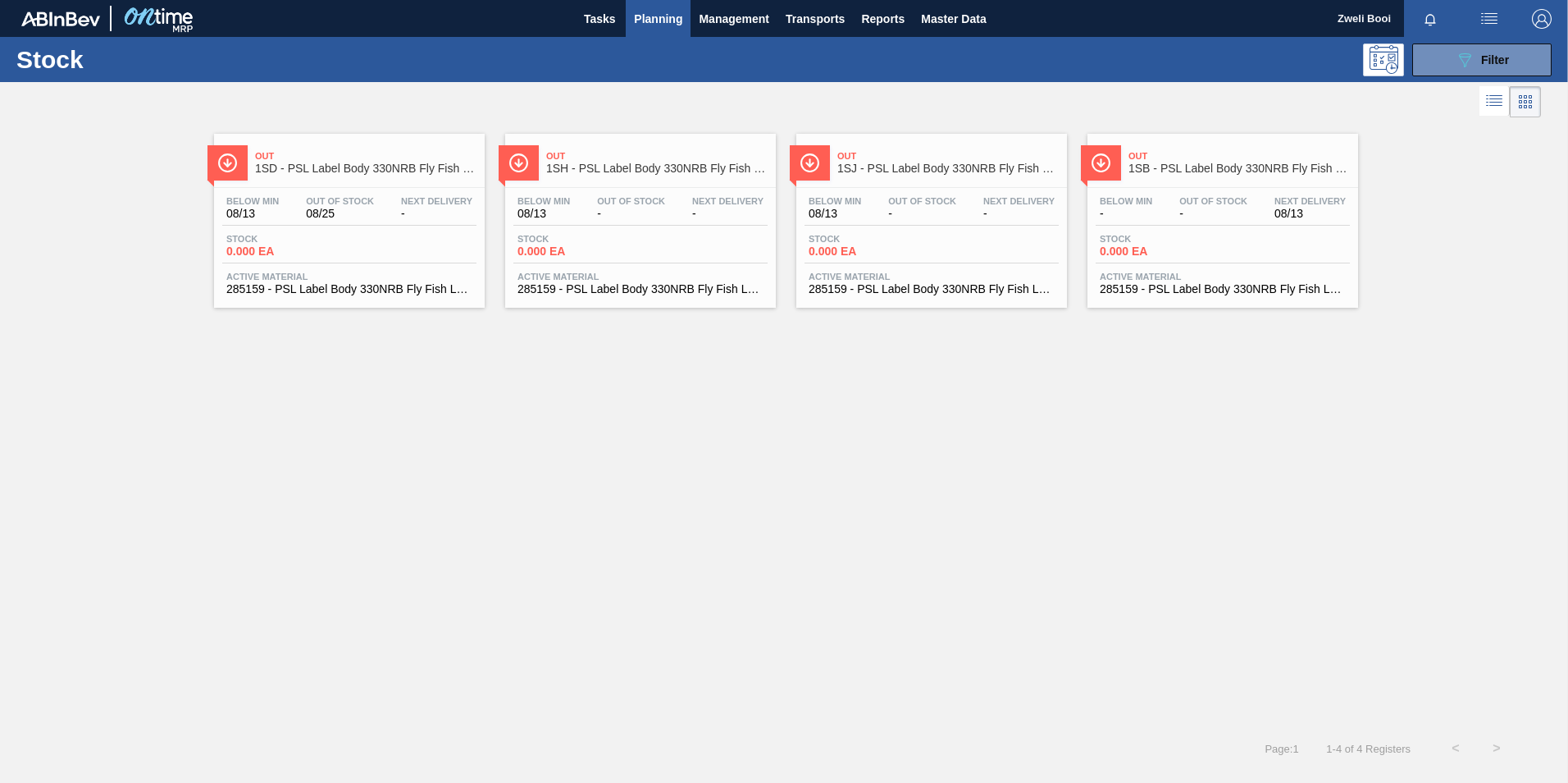
click at [1226, 248] on div "Stock 0.000 EA" at bounding box center [1223, 249] width 254 height 29
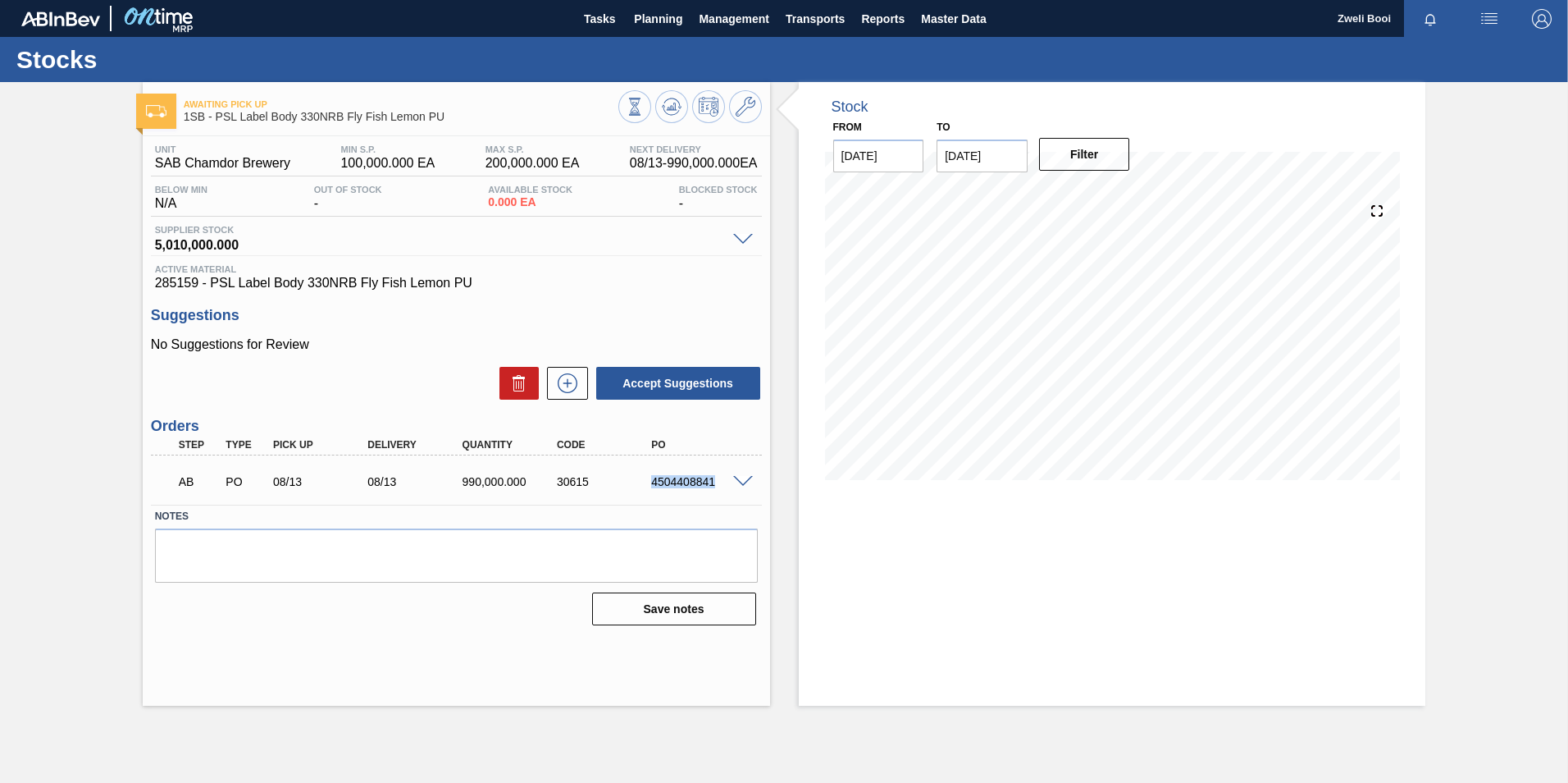
drag, startPoint x: 649, startPoint y: 481, endPoint x: 716, endPoint y: 489, distance: 67.5
click at [716, 489] on div "AB PO 08/13 08/13 990,000.000 30615 4504408841" at bounding box center [452, 480] width 568 height 33
copy div "4504408841"
click at [644, 16] on span "Planning" at bounding box center [658, 19] width 48 height 20
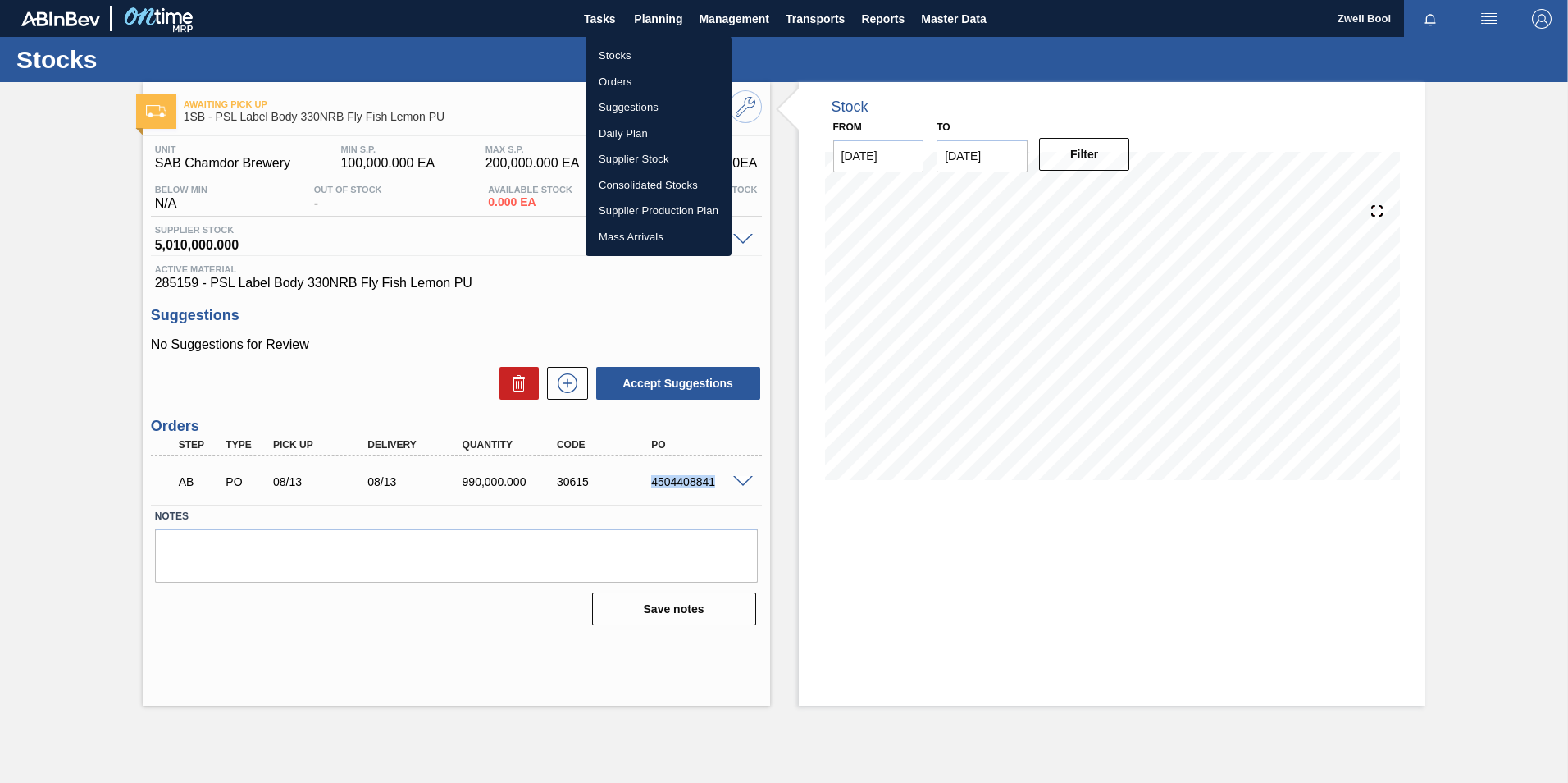
click at [602, 60] on li "Stocks" at bounding box center [658, 56] width 146 height 26
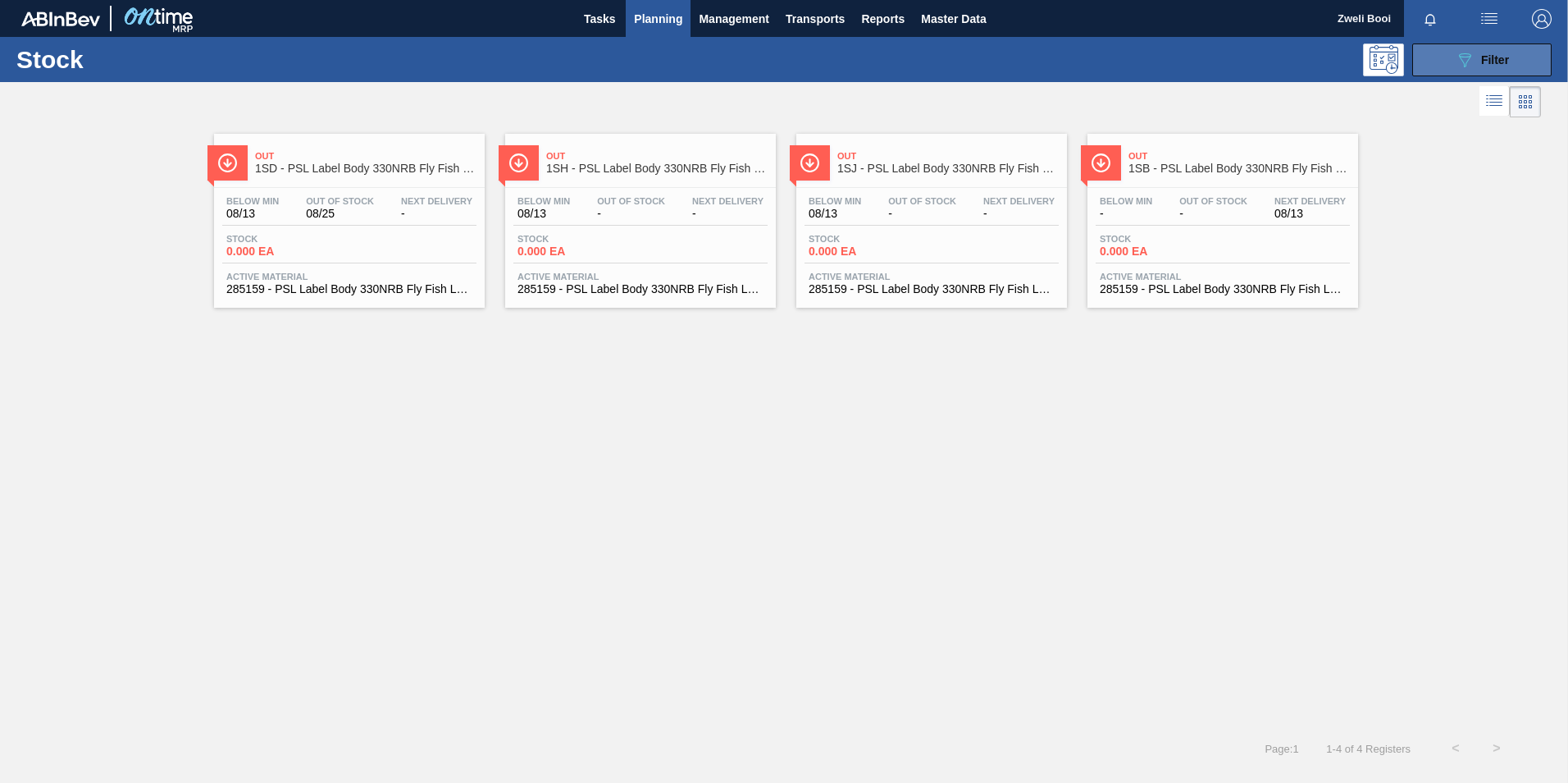
click at [1508, 47] on button "089F7B8B-B2A5-4AFE-B5C0-19BA573D28AC Filter" at bounding box center [1482, 60] width 140 height 33
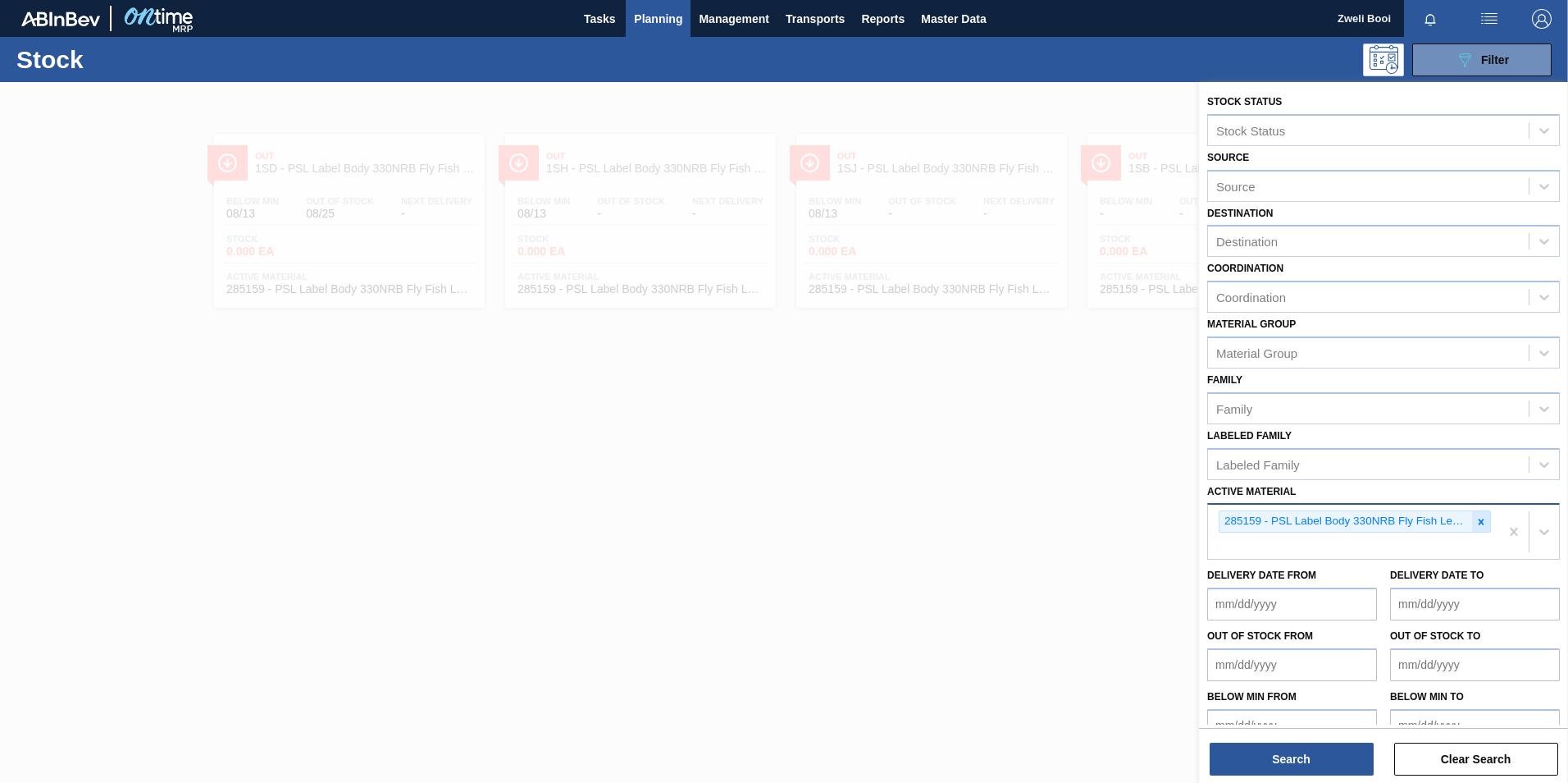
click at [1483, 524] on icon at bounding box center [1481, 522] width 12 height 12
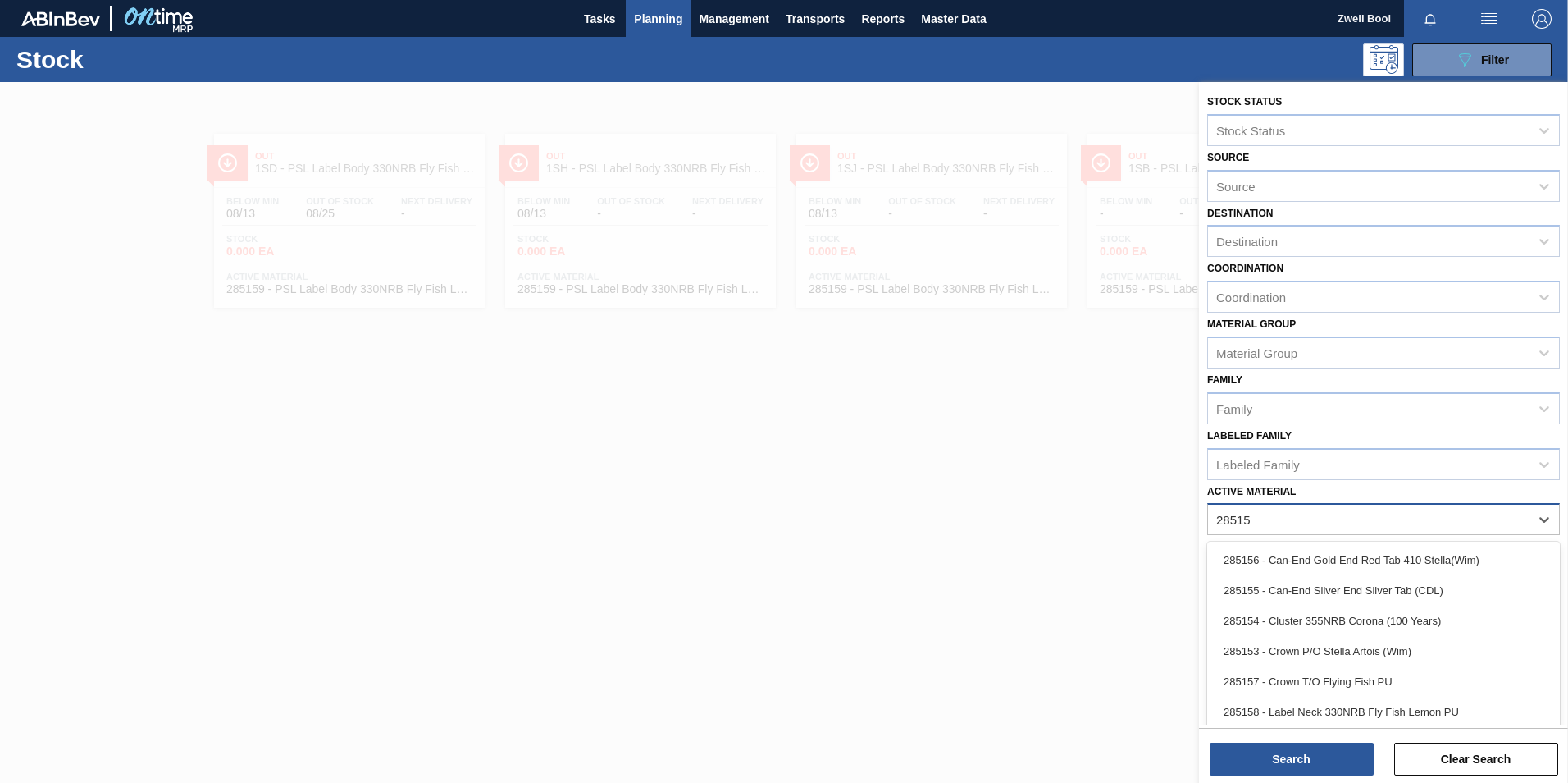
type Material "285158"
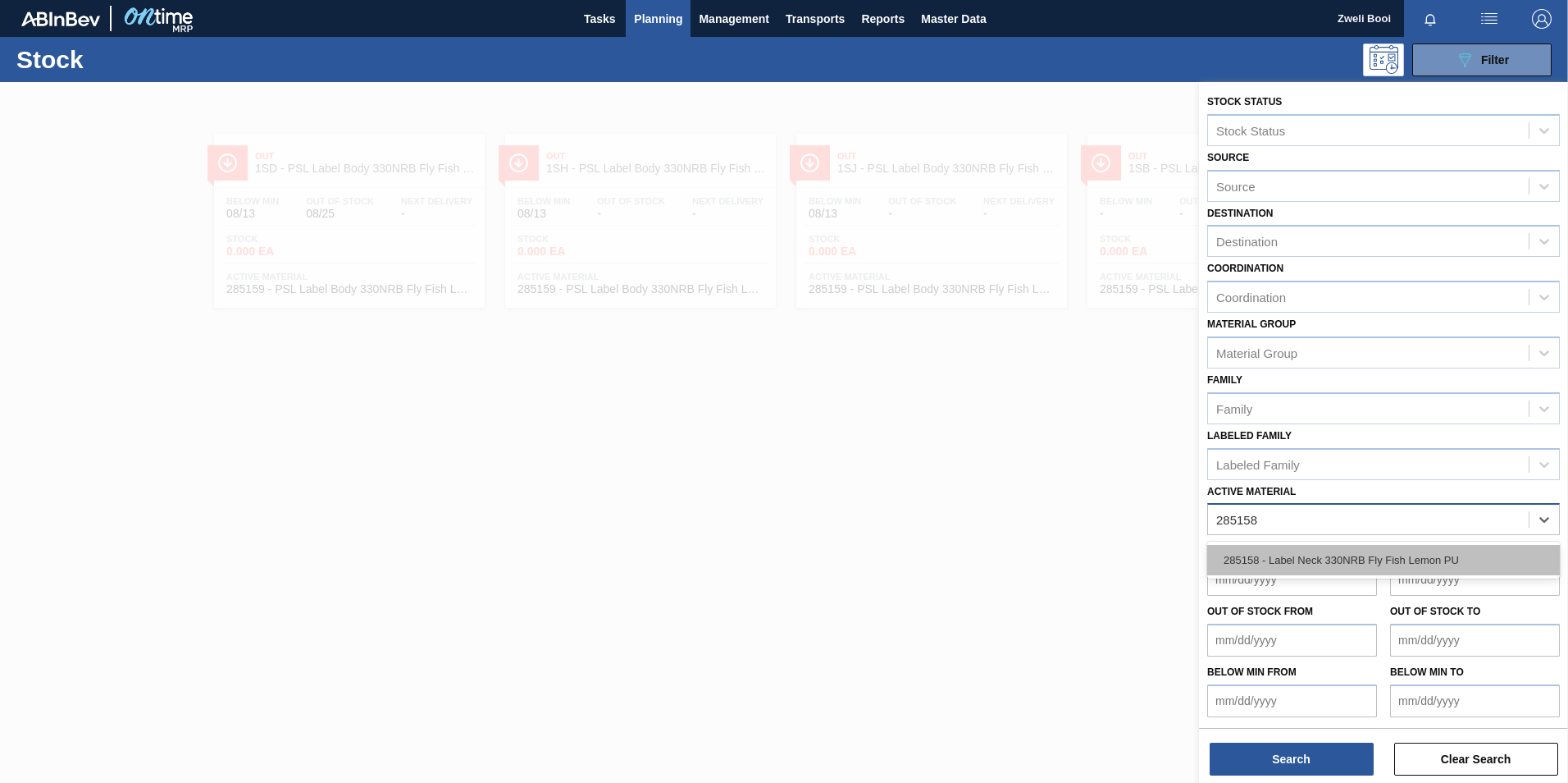
click at [1363, 551] on div "285158 - Label Neck 330NRB Fly Fish Lemon PU" at bounding box center [1384, 559] width 353 height 30
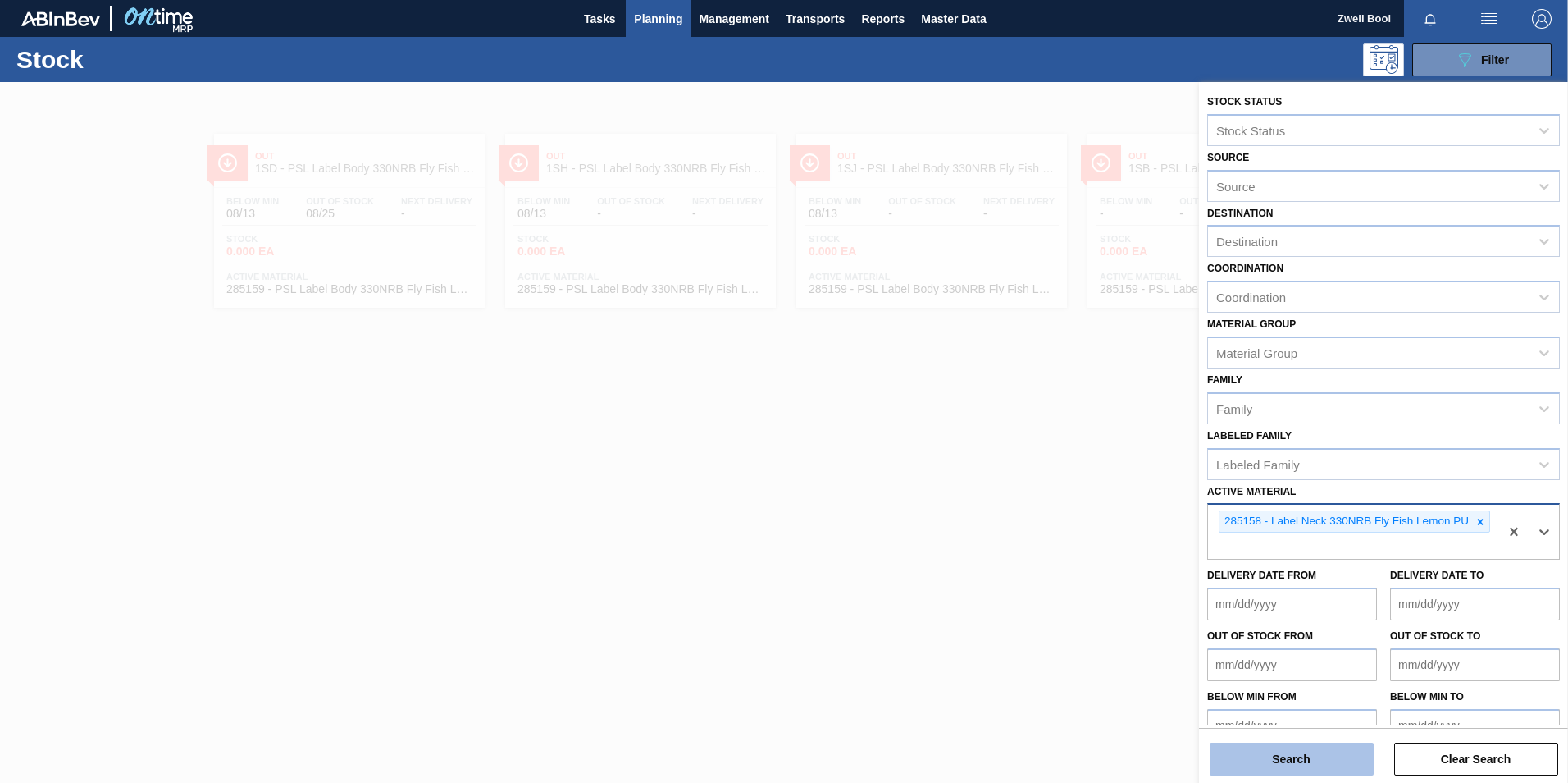
click at [1320, 766] on button "Search" at bounding box center [1292, 759] width 164 height 33
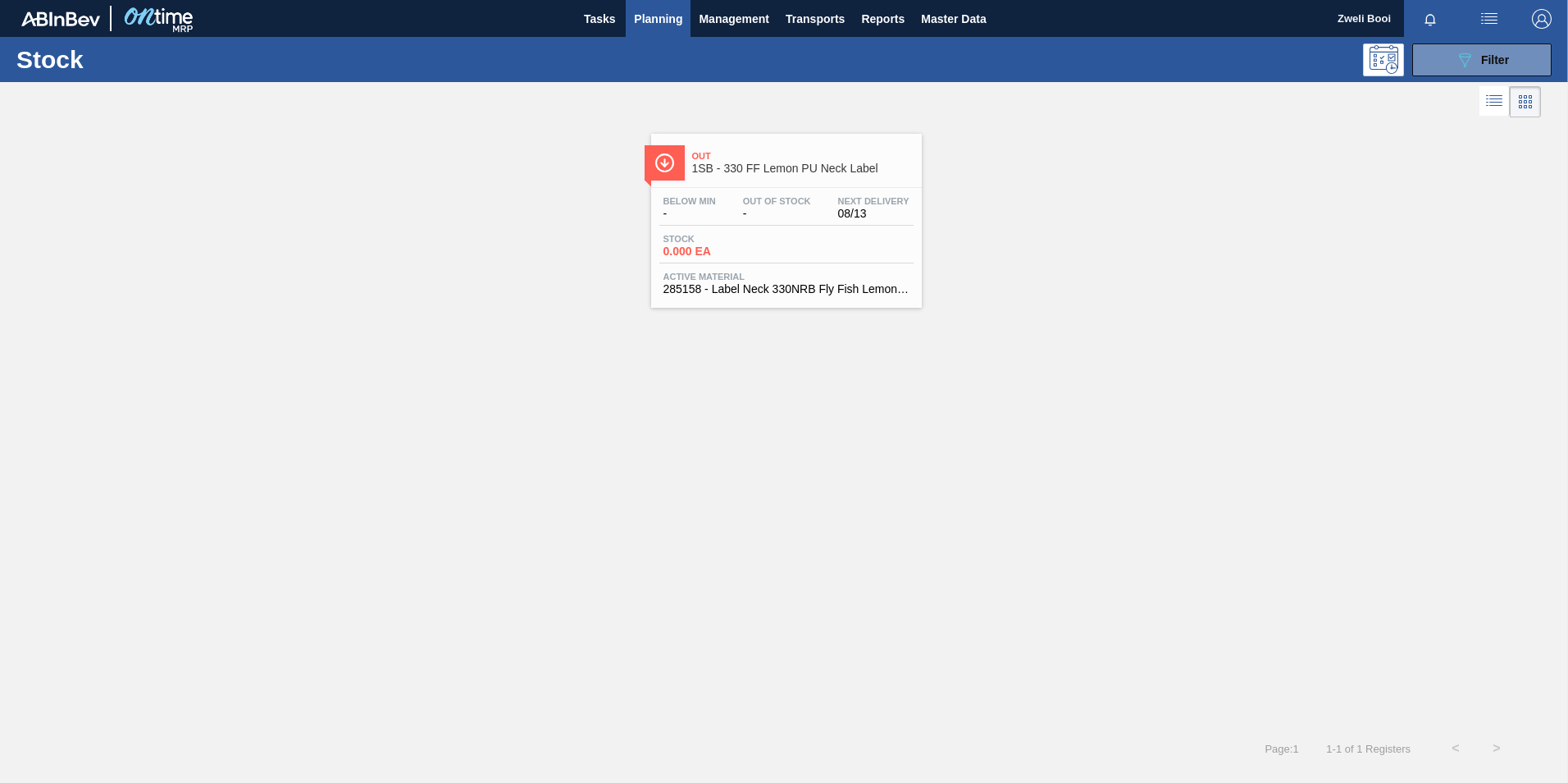
click at [837, 246] on div "Stock 0.000 EA" at bounding box center [786, 249] width 254 height 29
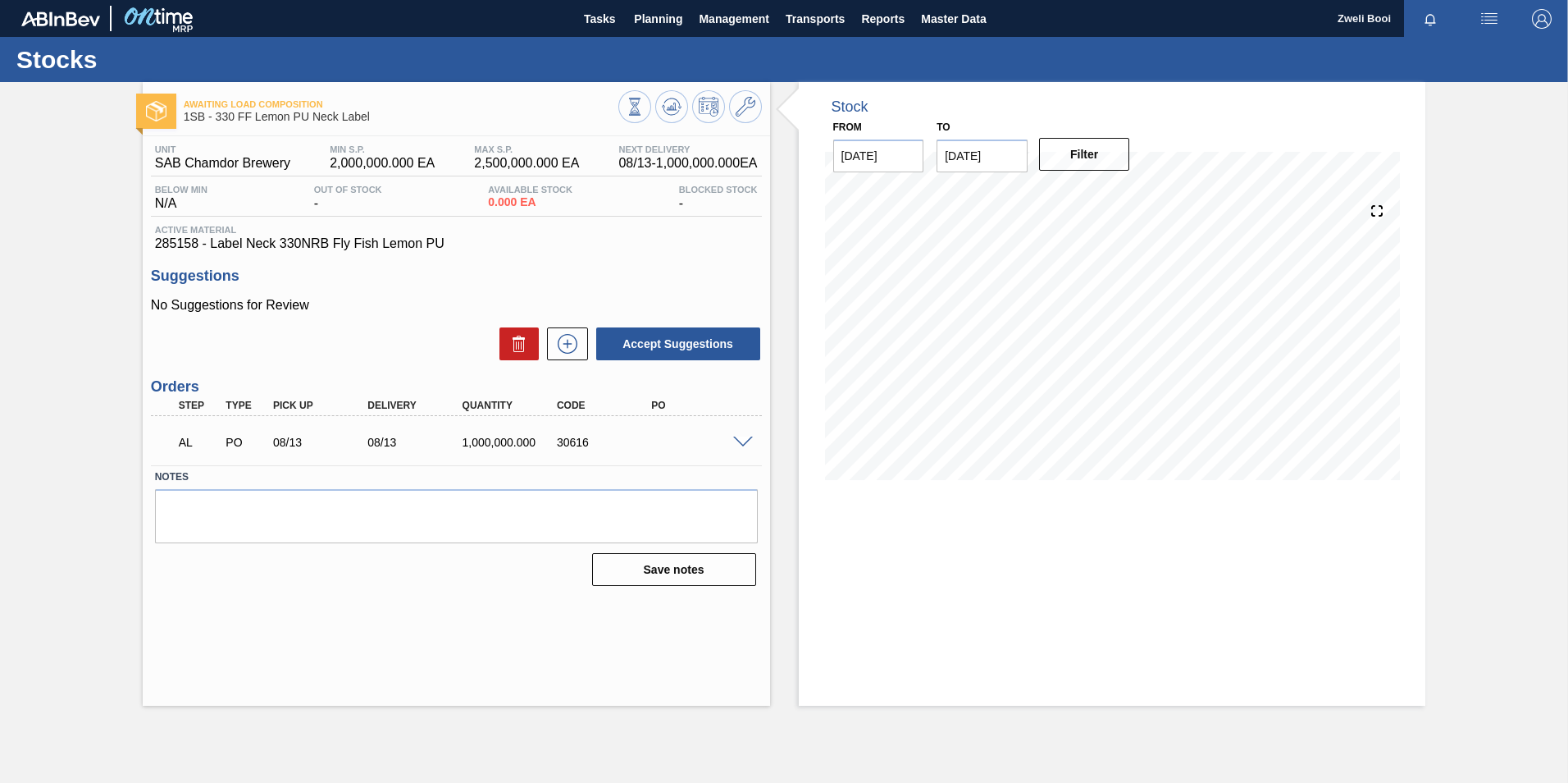
click at [740, 443] on span at bounding box center [743, 442] width 20 height 12
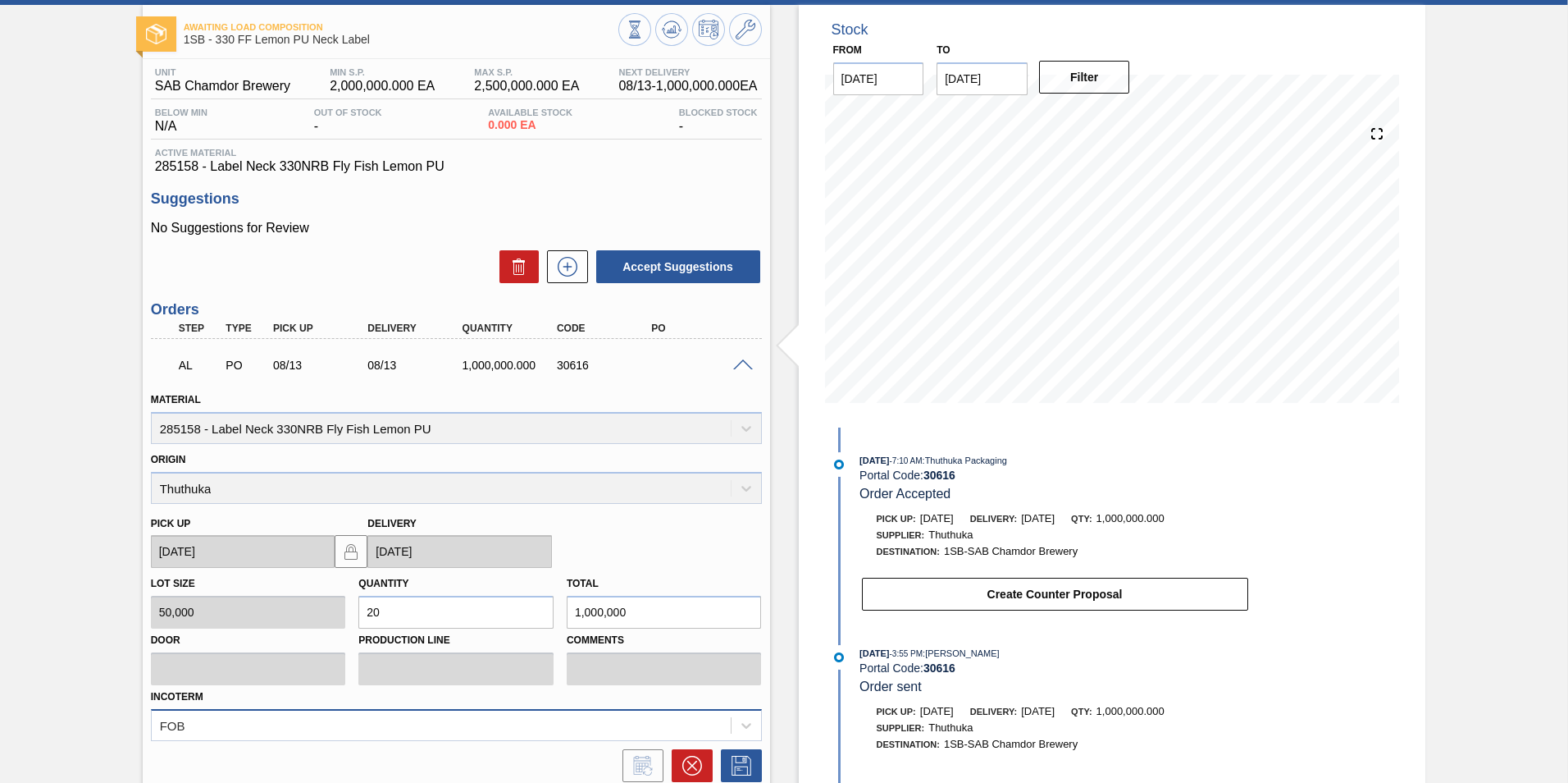
scroll to position [215, 0]
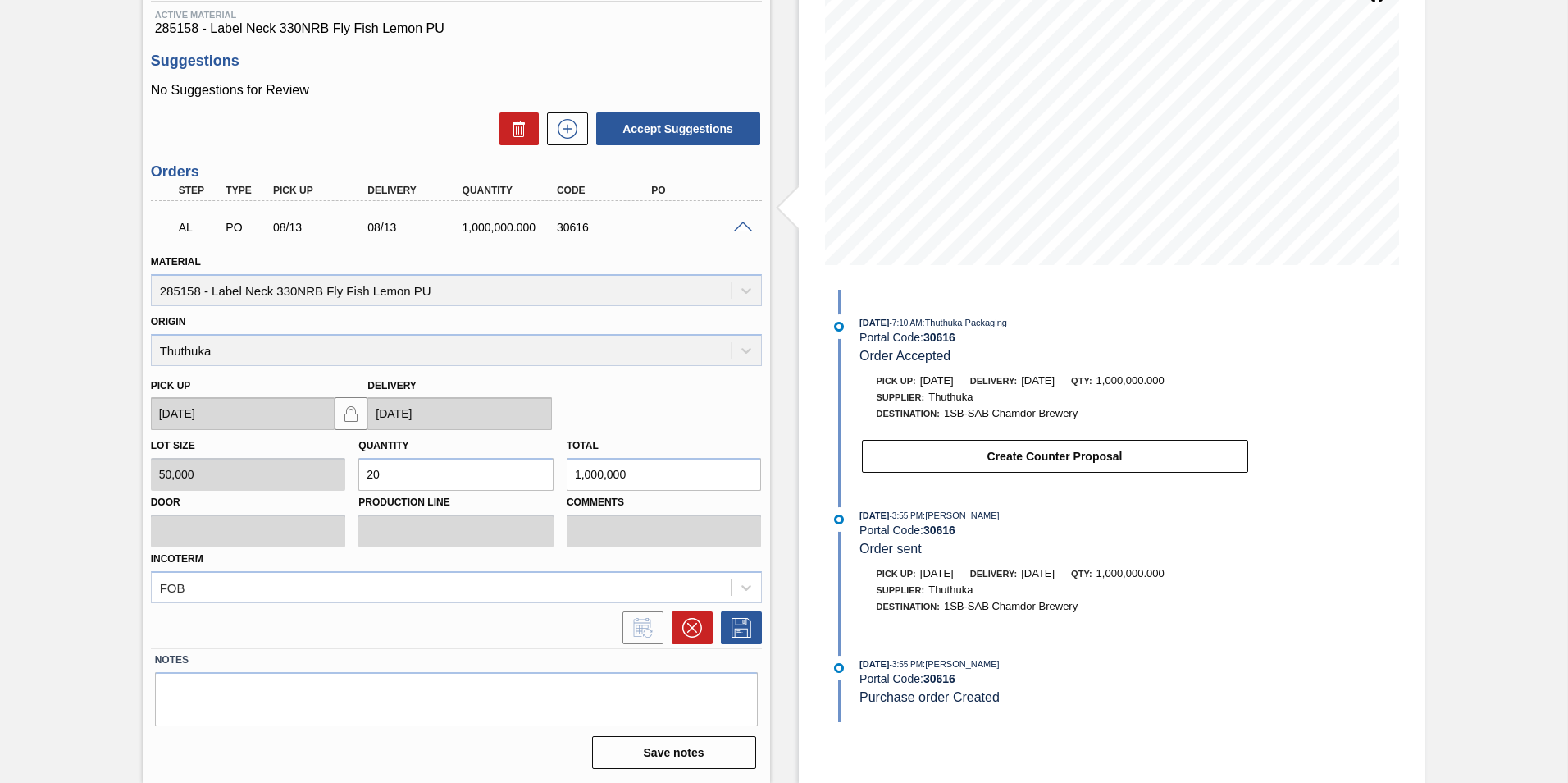
click at [740, 223] on span at bounding box center [743, 227] width 20 height 12
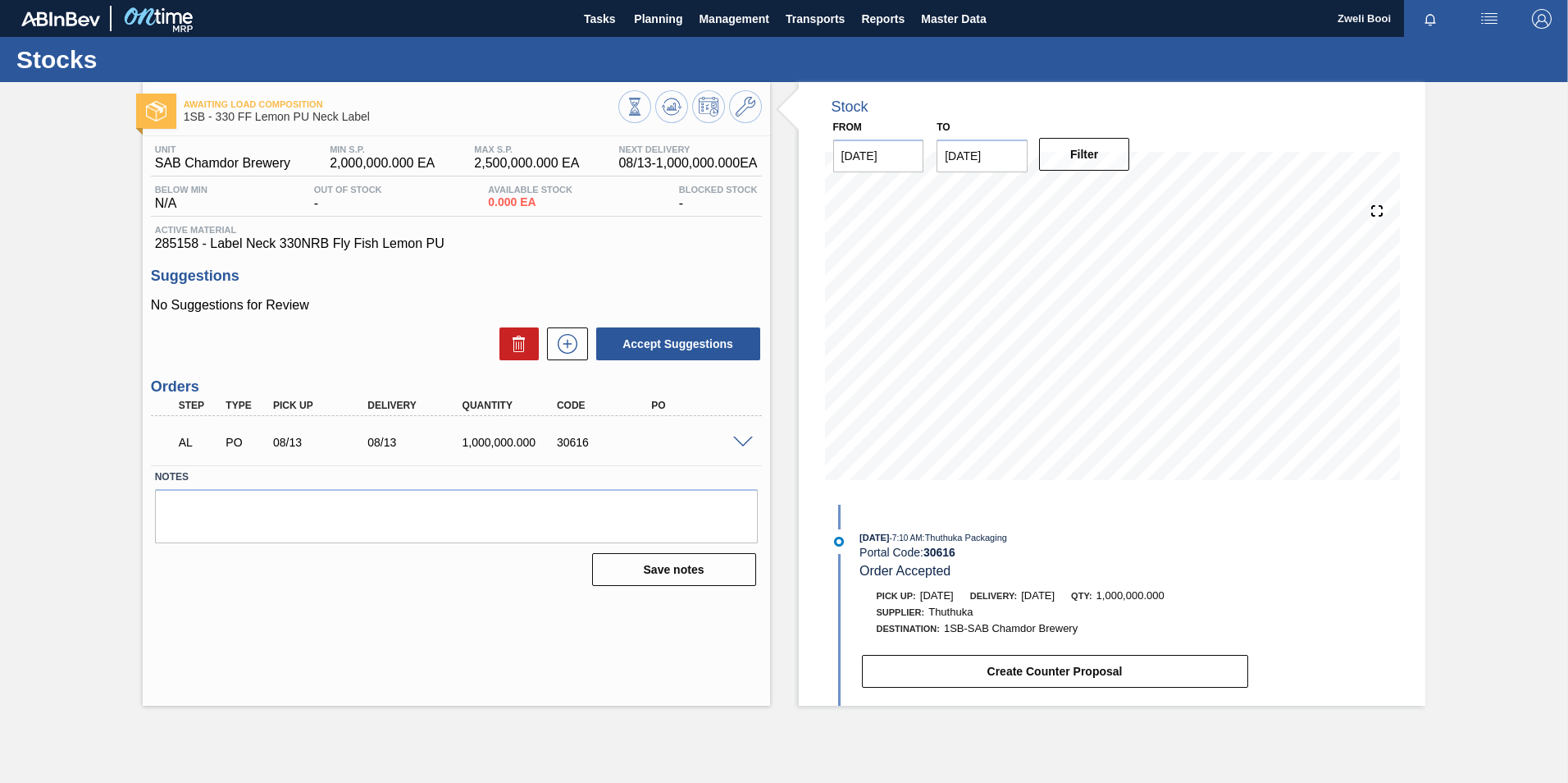
click at [738, 440] on span at bounding box center [743, 442] width 20 height 12
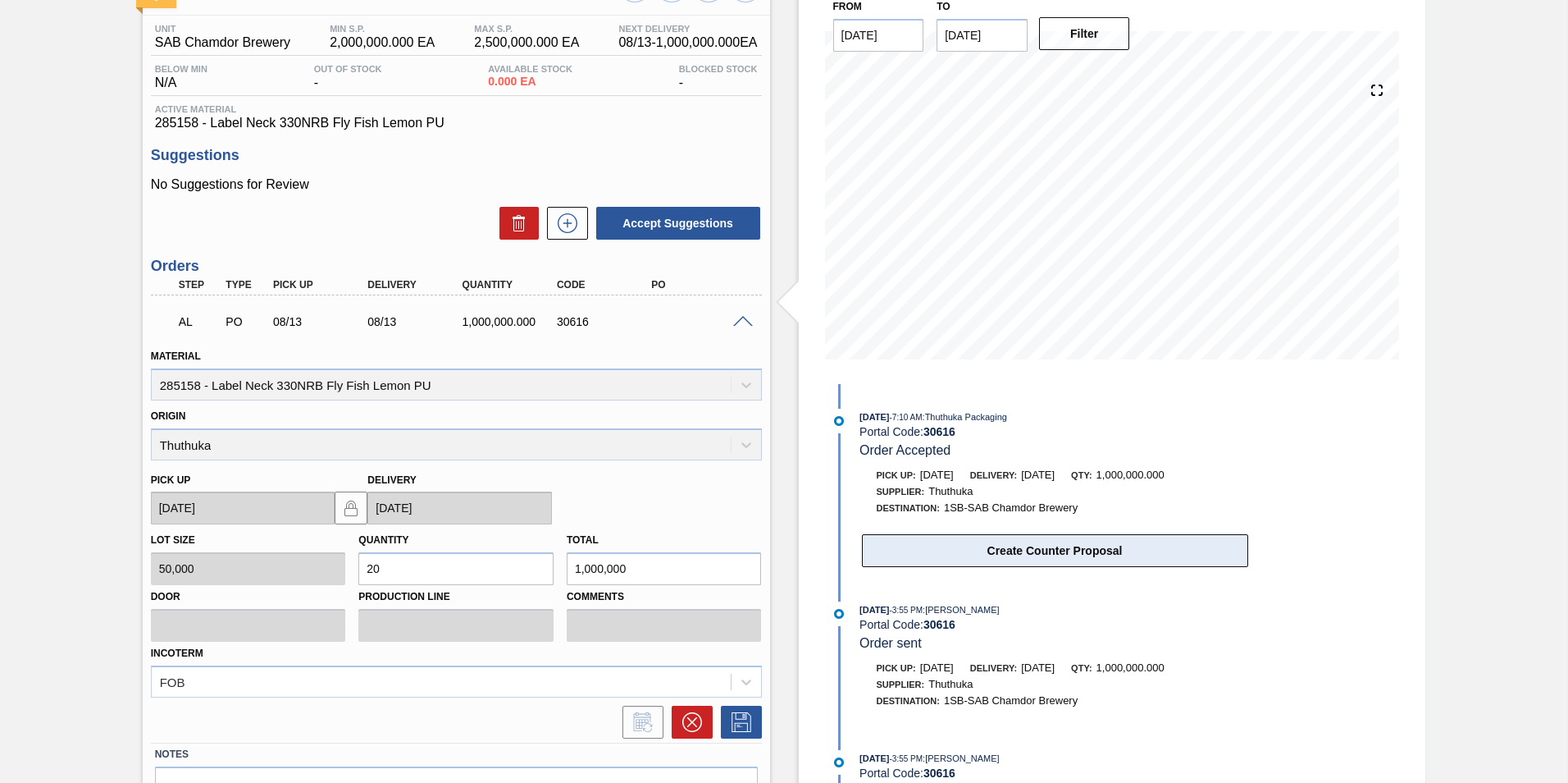
scroll to position [215, 0]
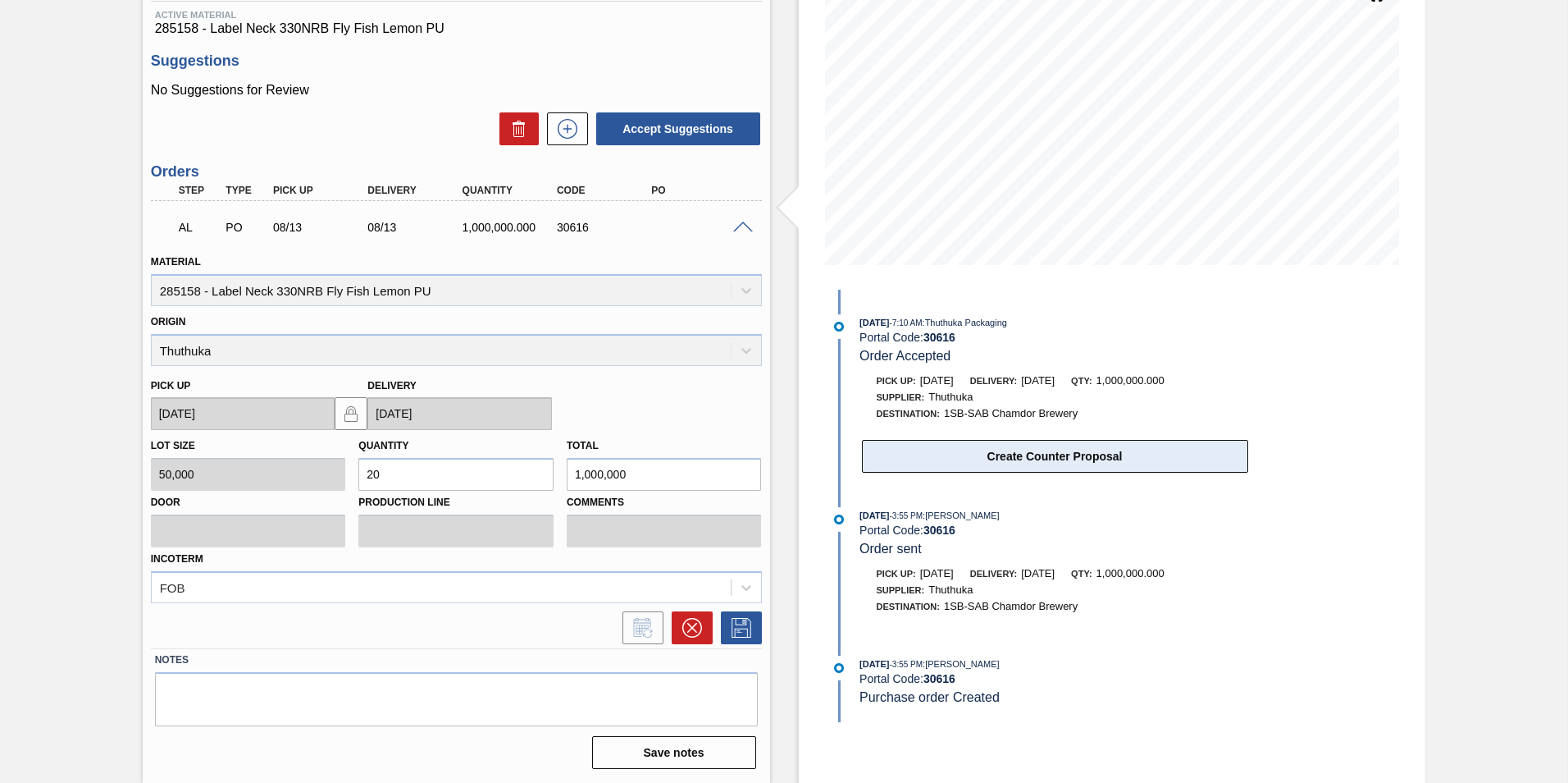
click at [1058, 453] on button "Create Counter Proposal" at bounding box center [1055, 456] width 386 height 33
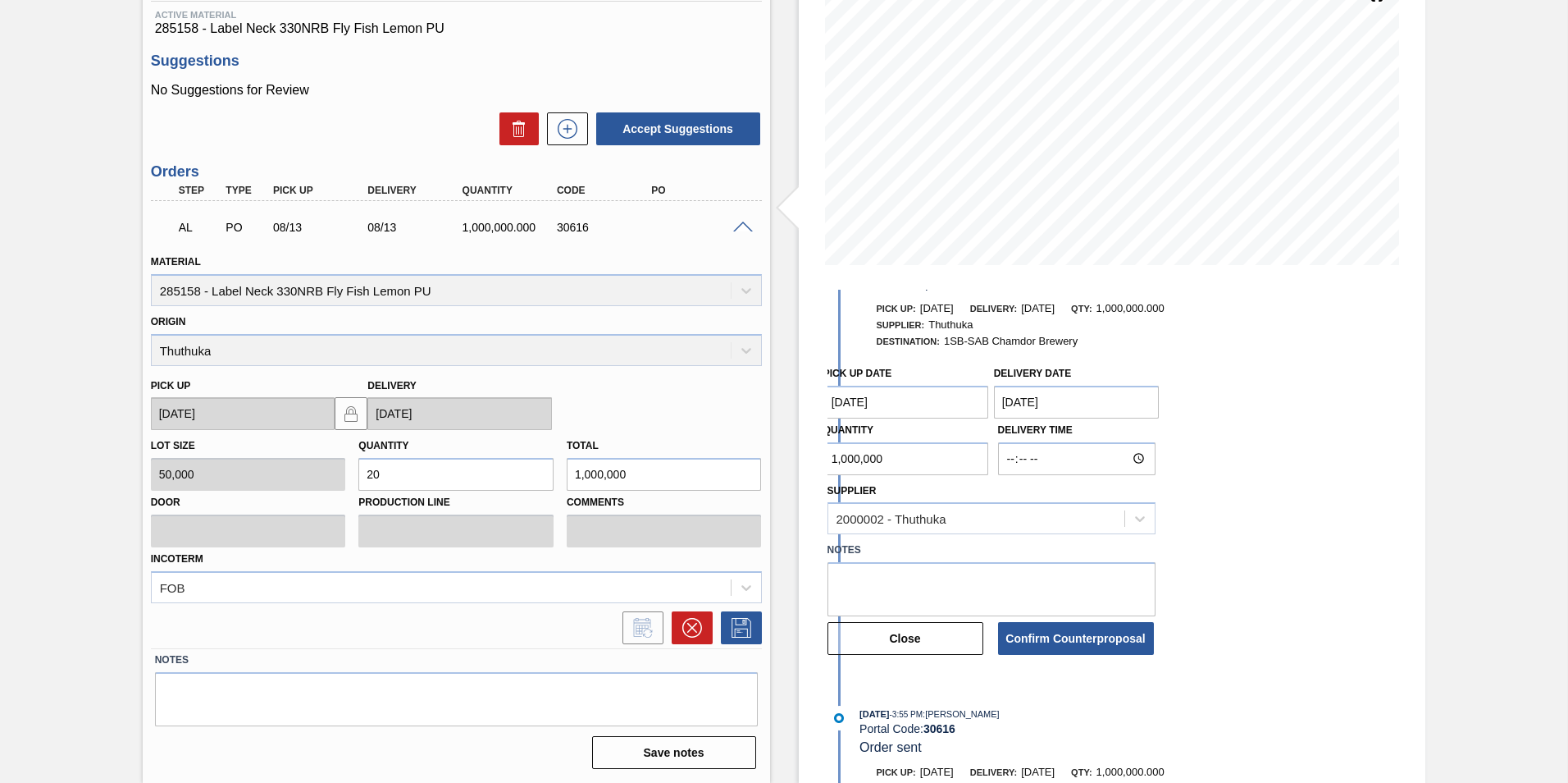
scroll to position [164, 0]
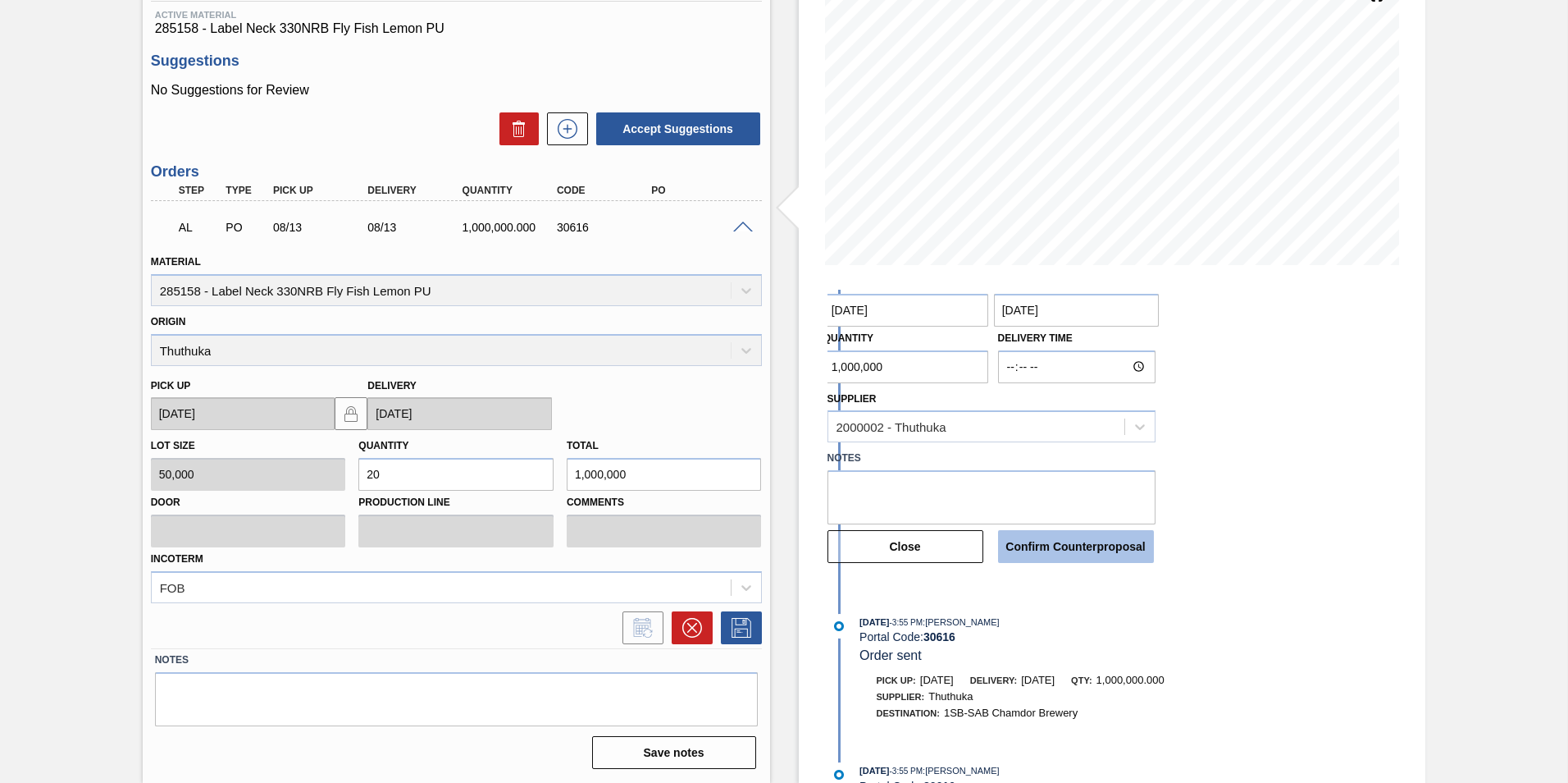
click at [1103, 552] on button "Confirm Counterproposal" at bounding box center [1076, 546] width 156 height 33
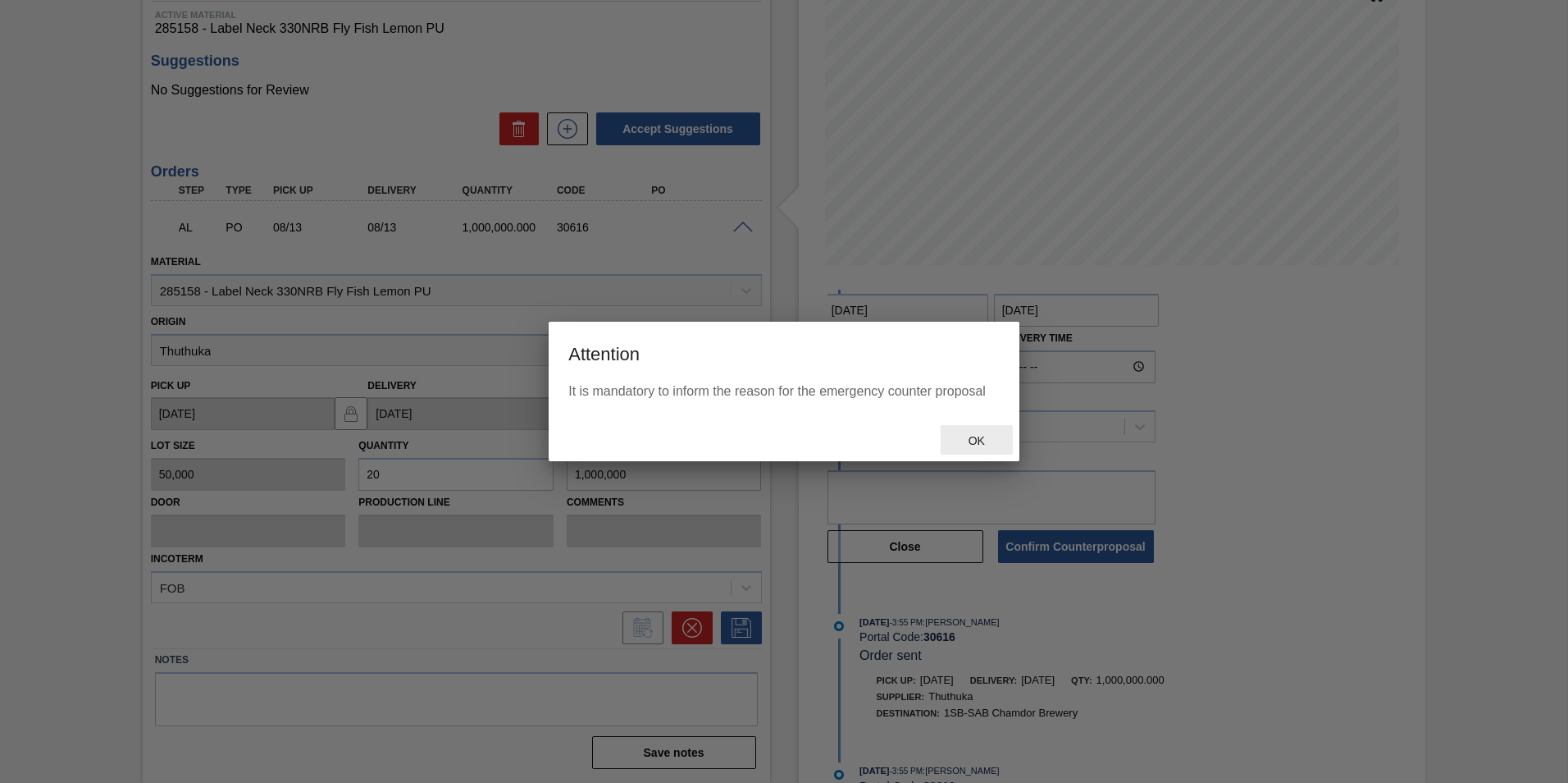
click at [983, 442] on span "Ok" at bounding box center [976, 440] width 43 height 13
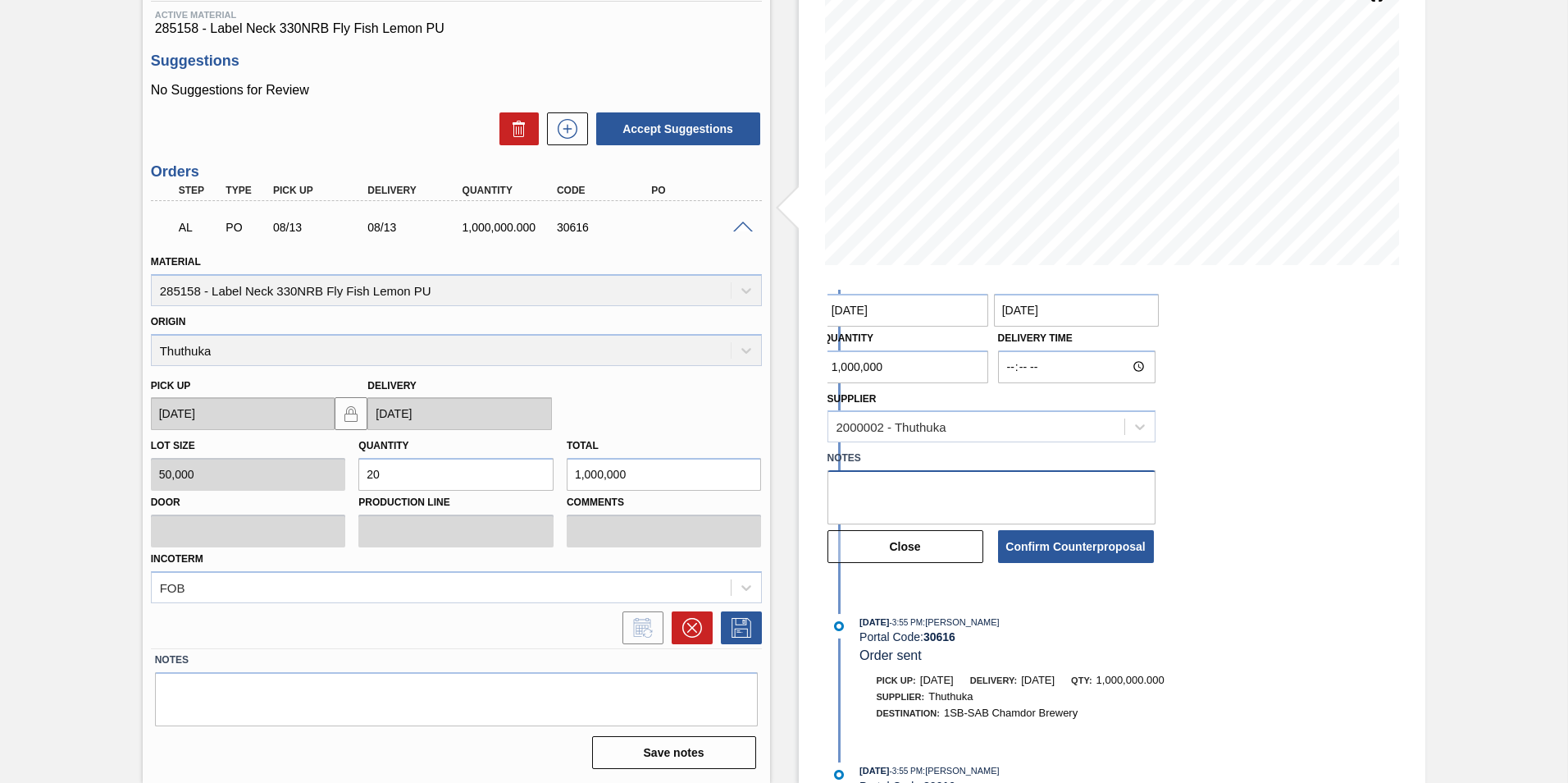
click at [915, 514] on textarea at bounding box center [991, 497] width 328 height 54
type textarea "accepted"
click at [1053, 541] on button "Confirm Counterproposal" at bounding box center [1076, 546] width 156 height 33
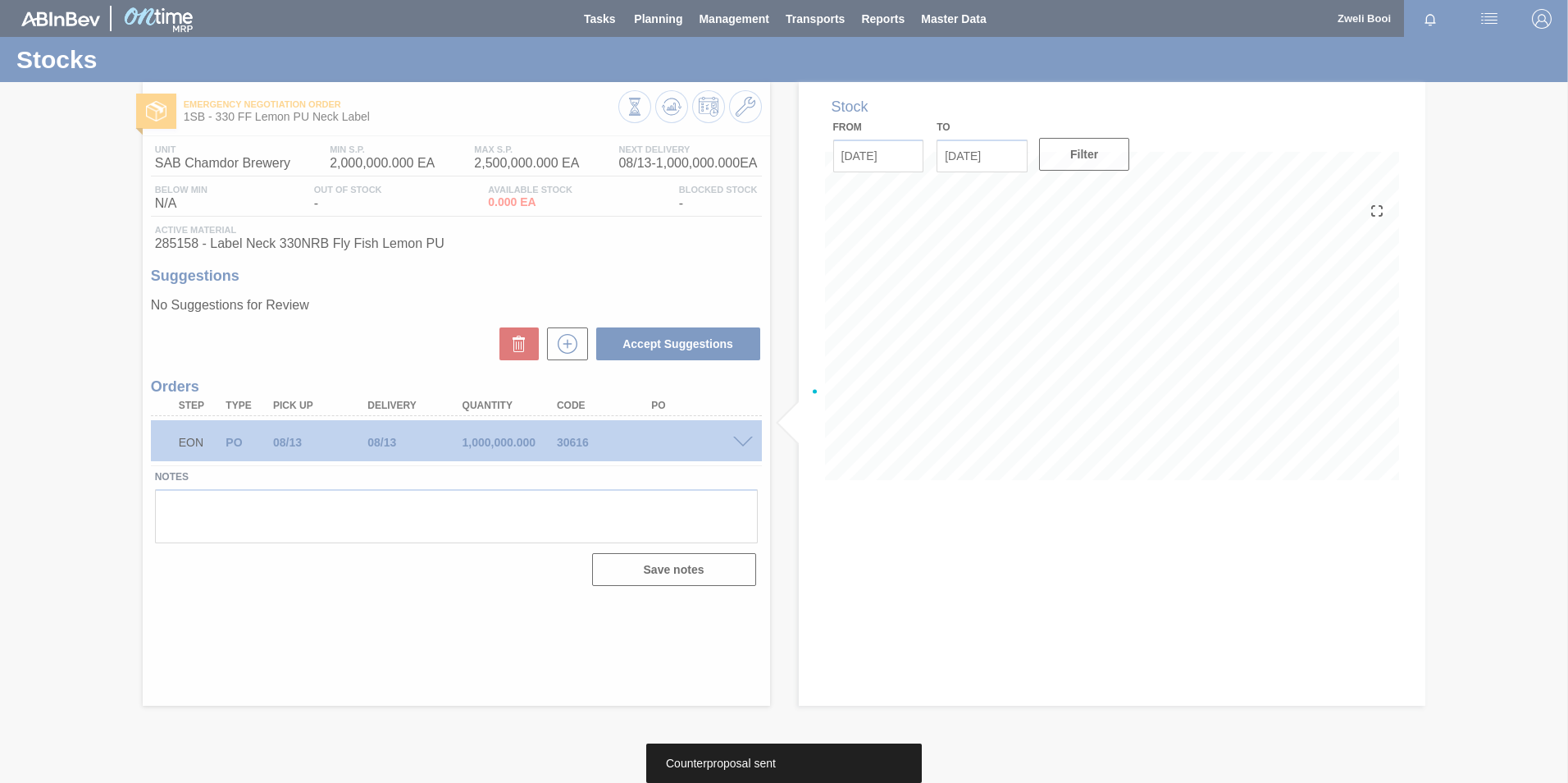
scroll to position [0, 0]
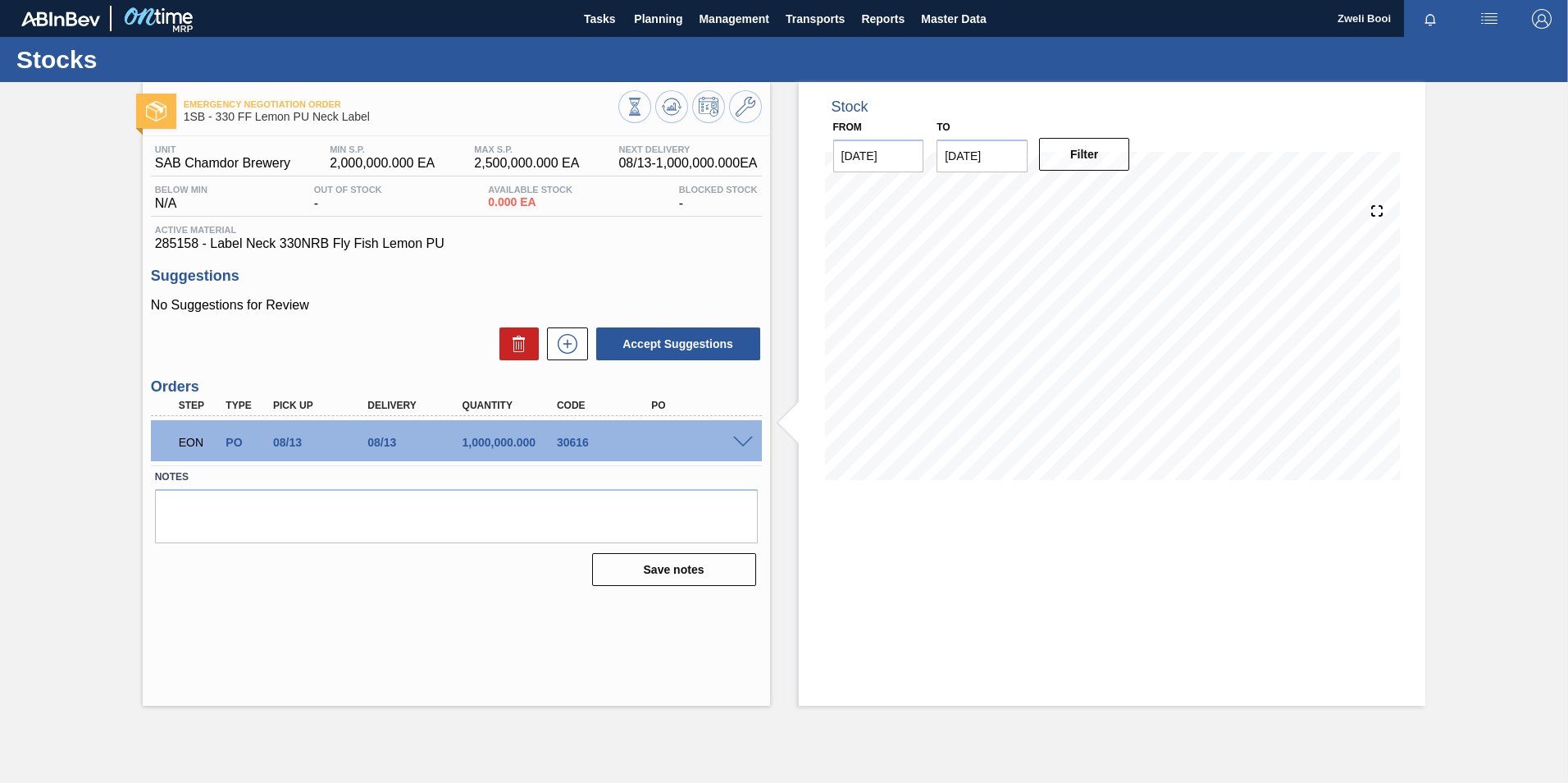
click at [747, 439] on span at bounding box center [743, 442] width 20 height 12
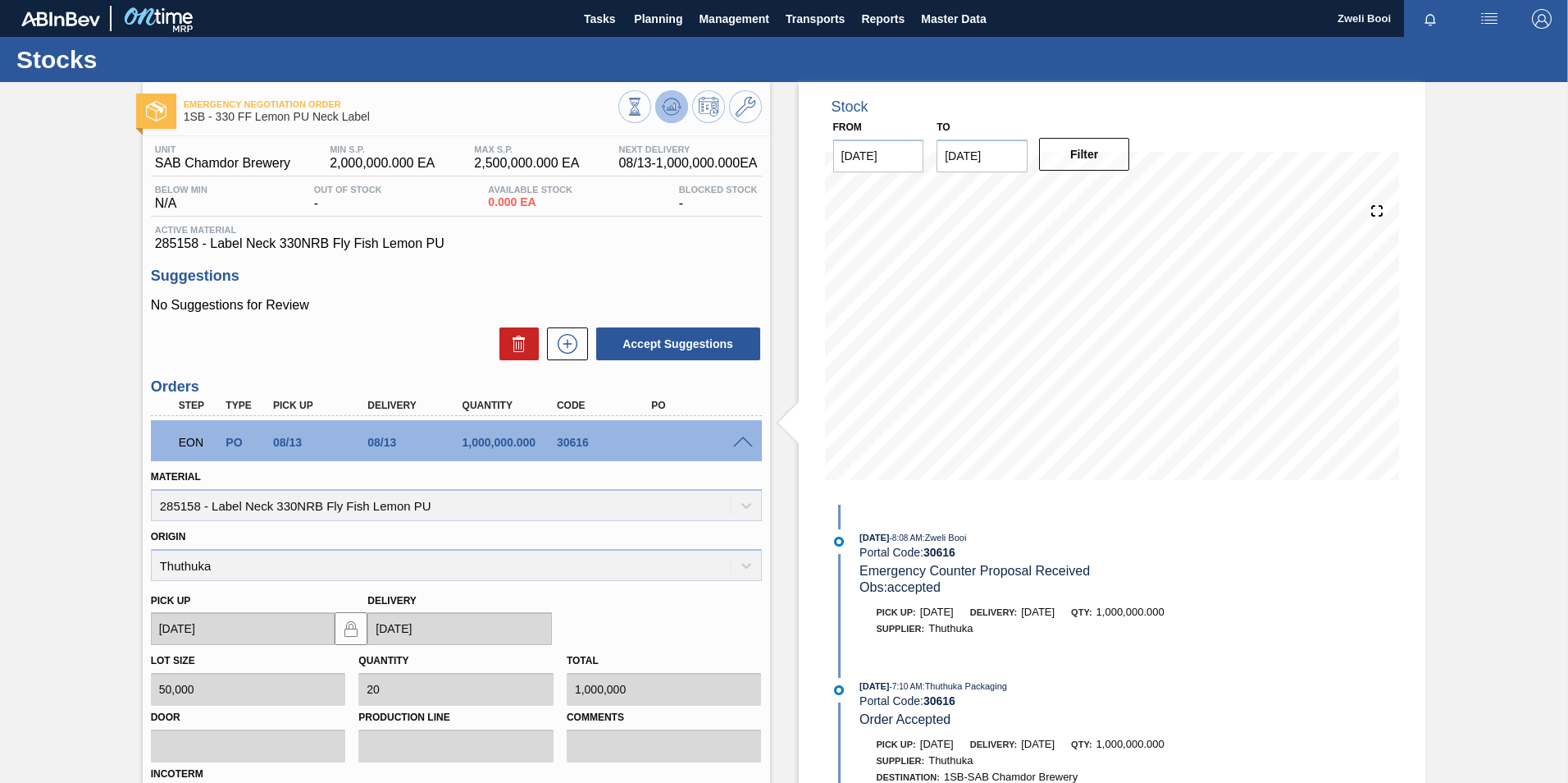
click at [674, 114] on icon at bounding box center [671, 111] width 16 height 8
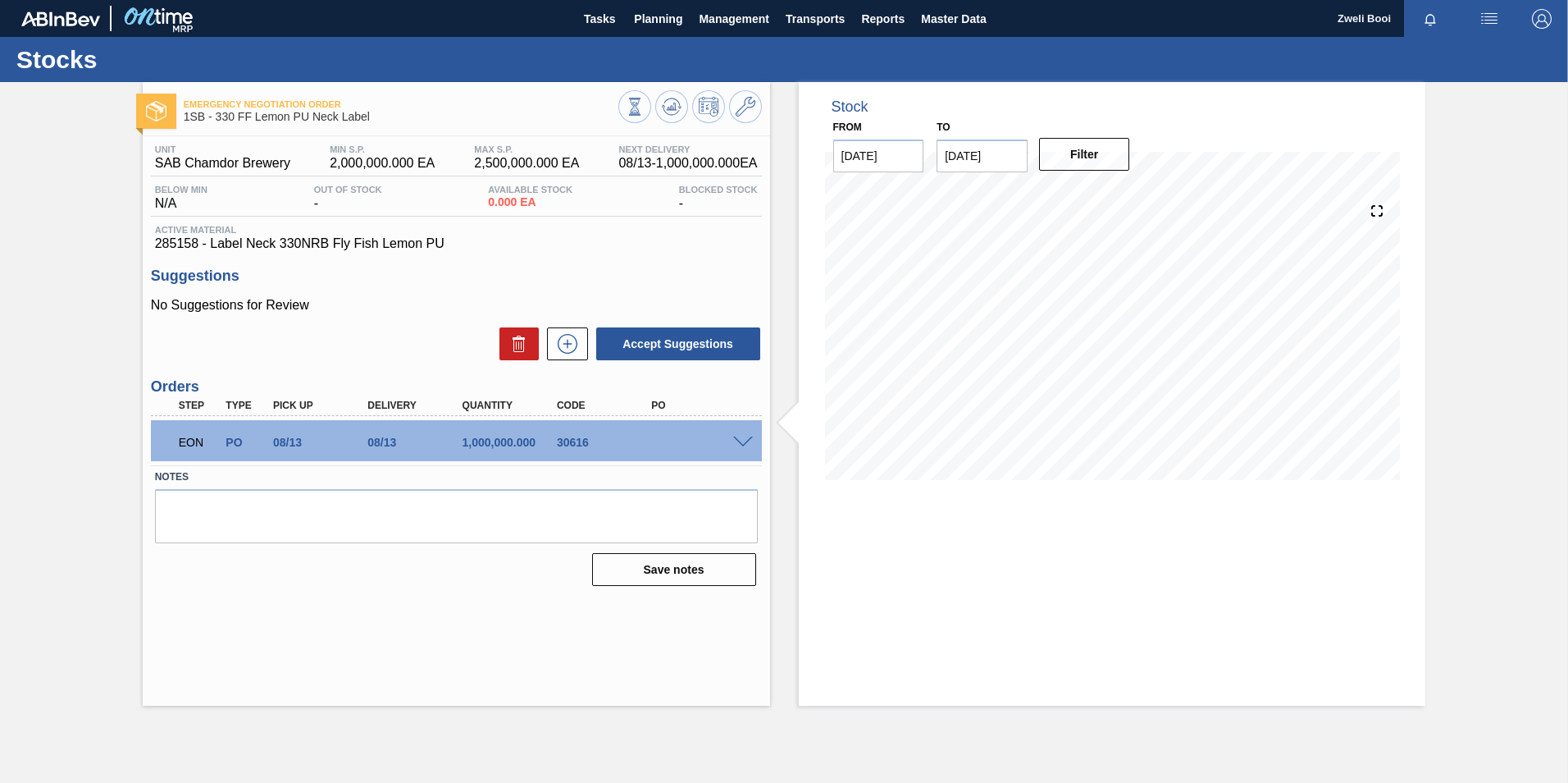
click at [734, 443] on span at bounding box center [743, 442] width 20 height 12
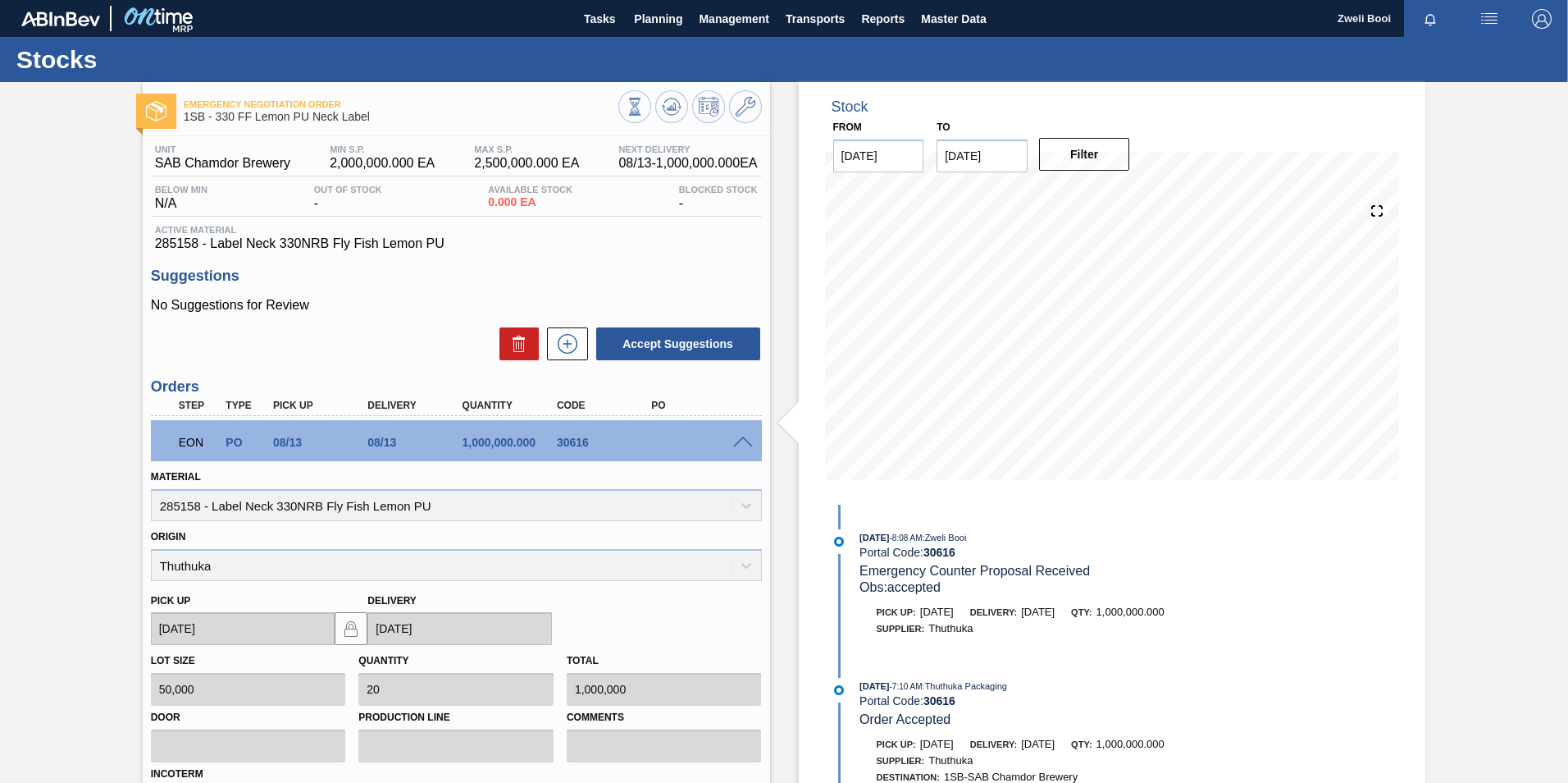
click at [745, 441] on span at bounding box center [743, 442] width 20 height 12
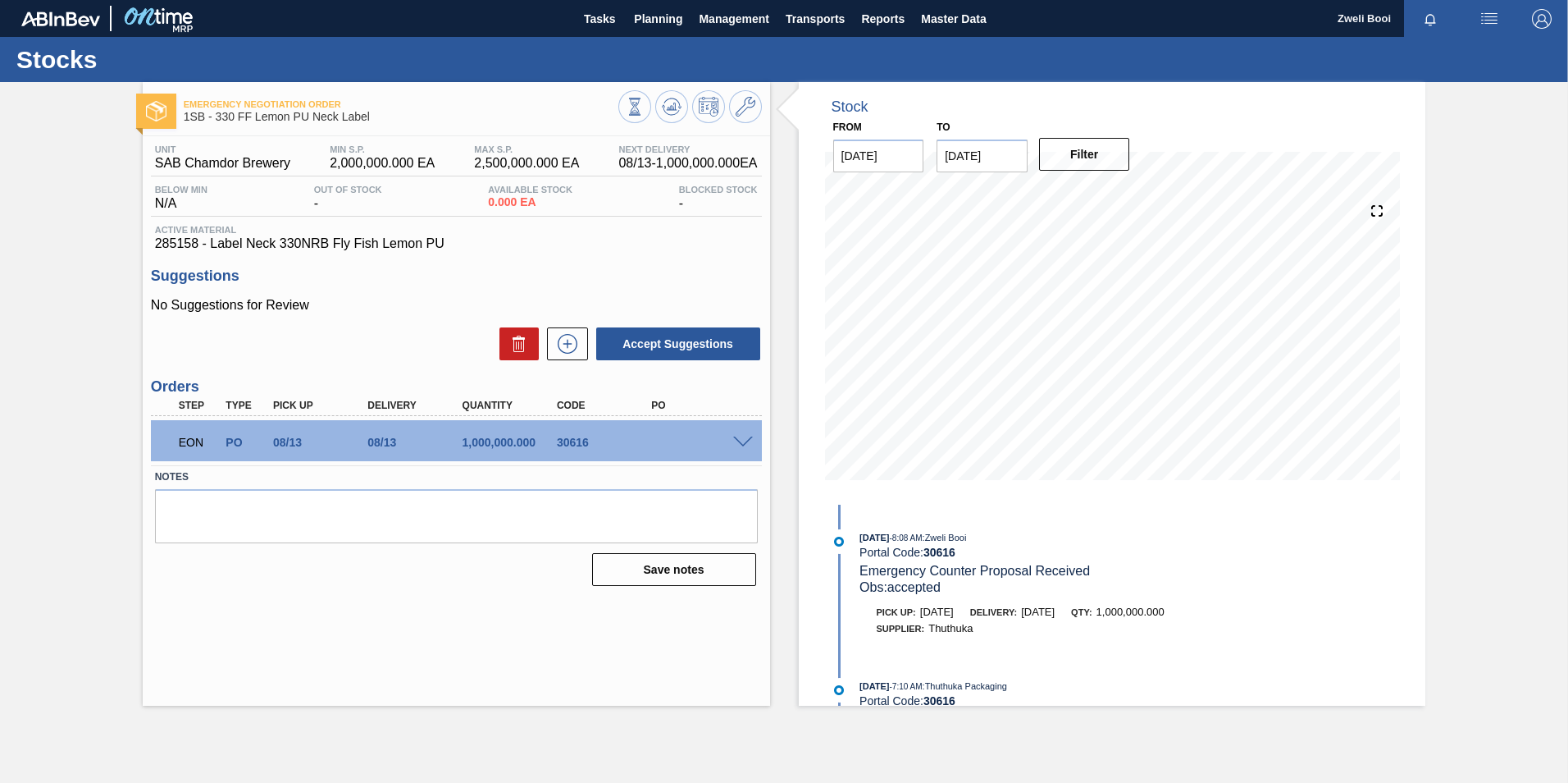
click at [745, 446] on span at bounding box center [743, 442] width 20 height 12
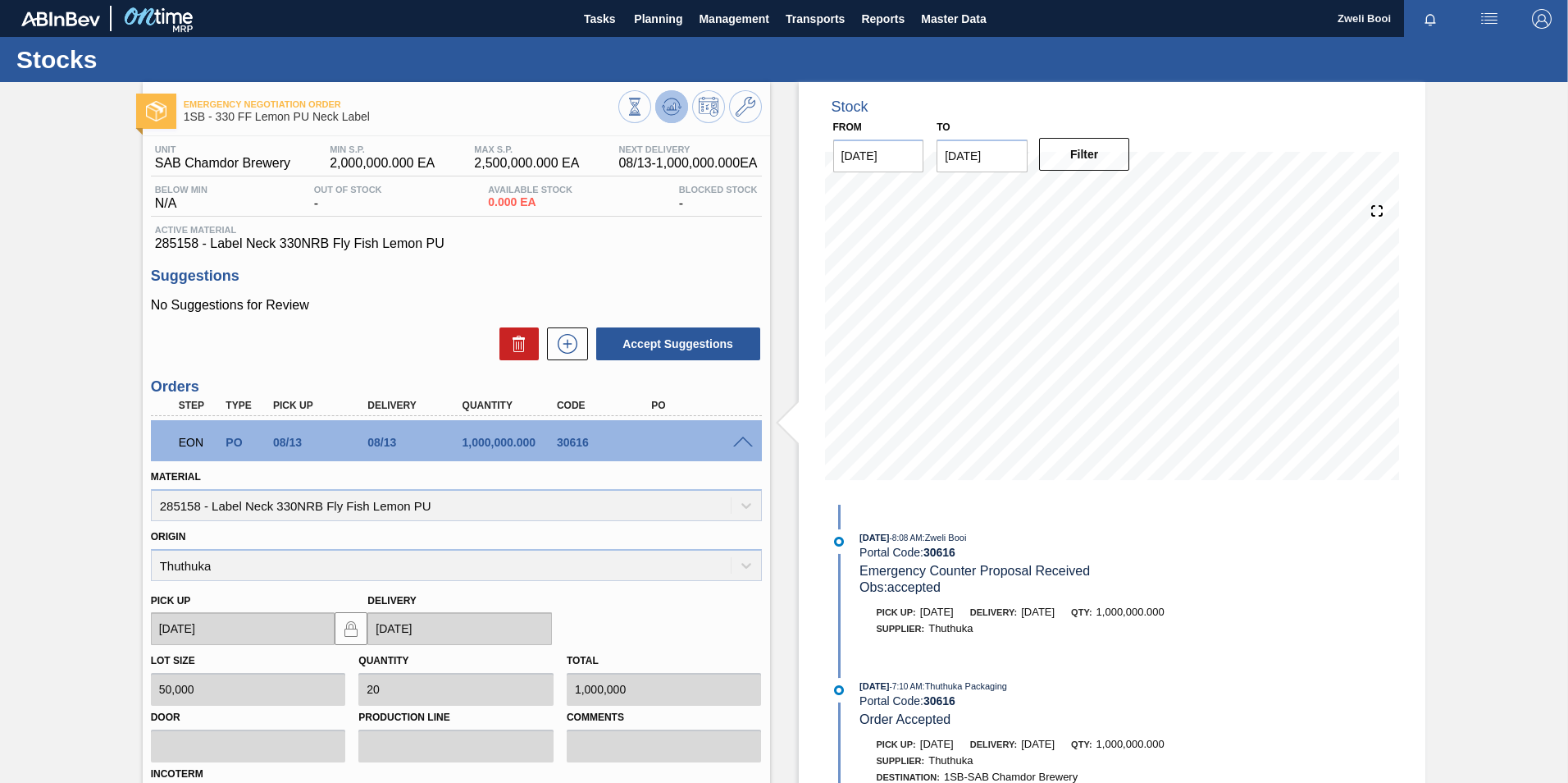
click at [672, 110] on icon at bounding box center [671, 106] width 11 height 7
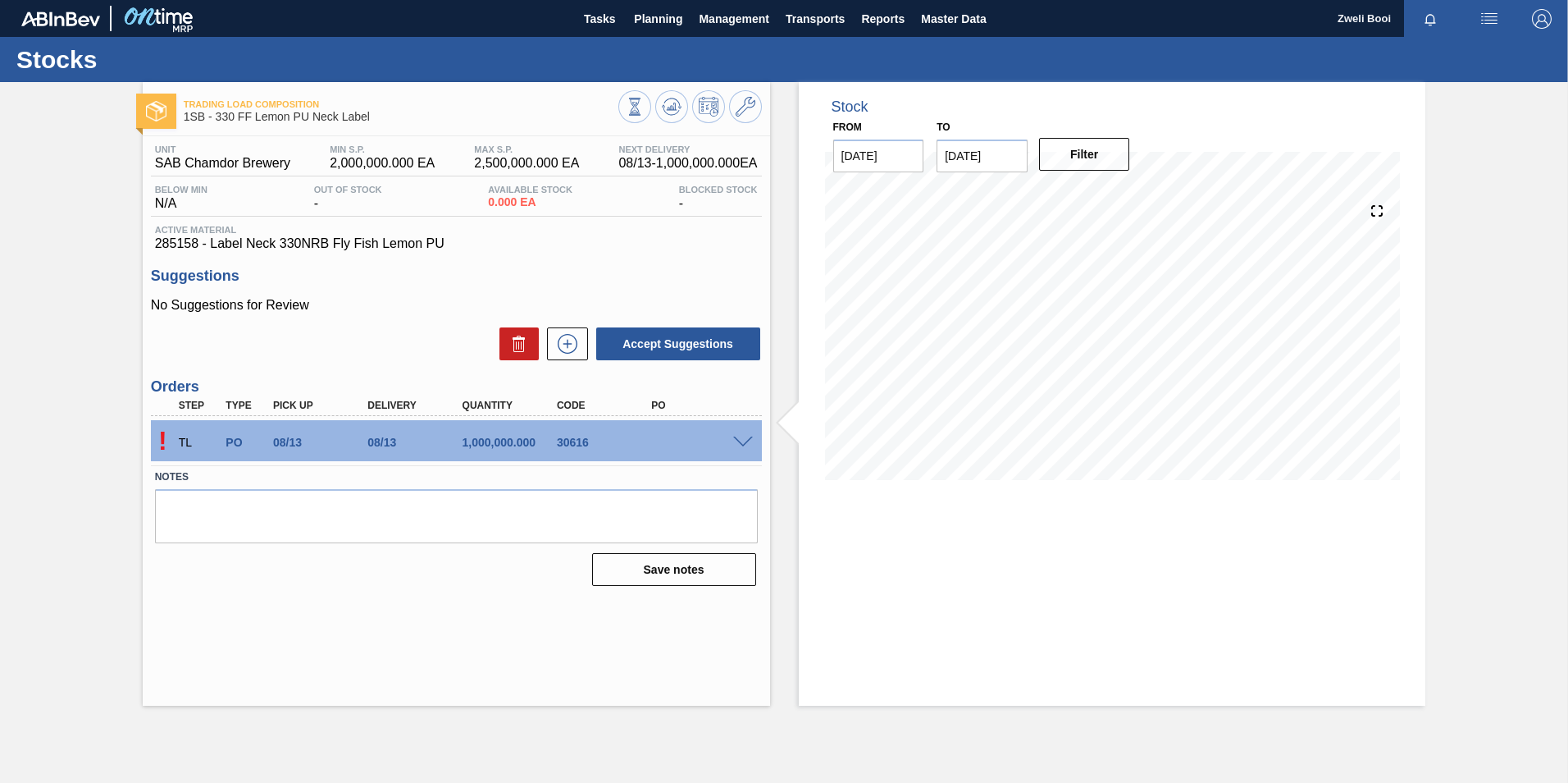
click at [735, 445] on span at bounding box center [743, 442] width 20 height 12
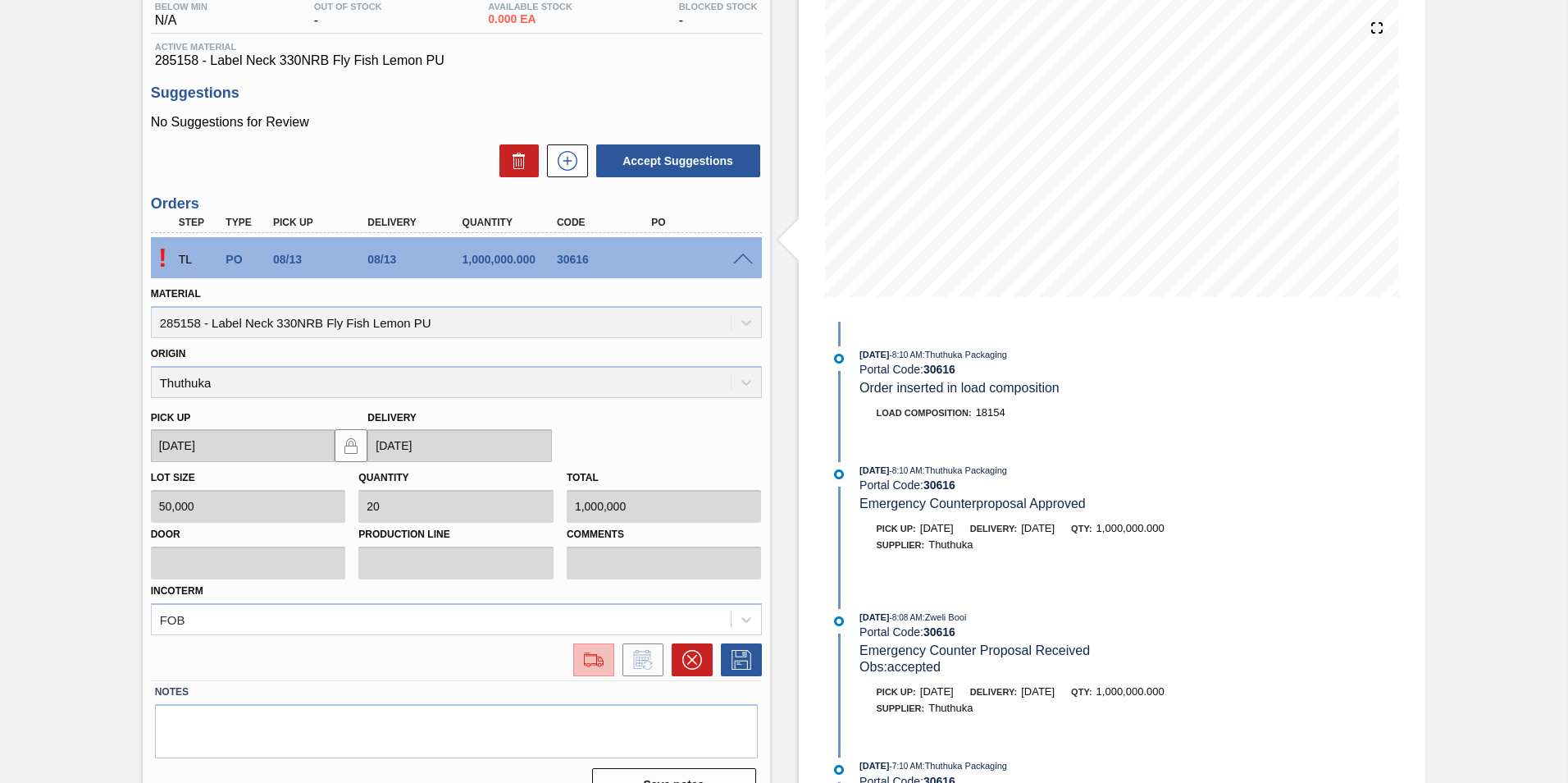
scroll to position [215, 0]
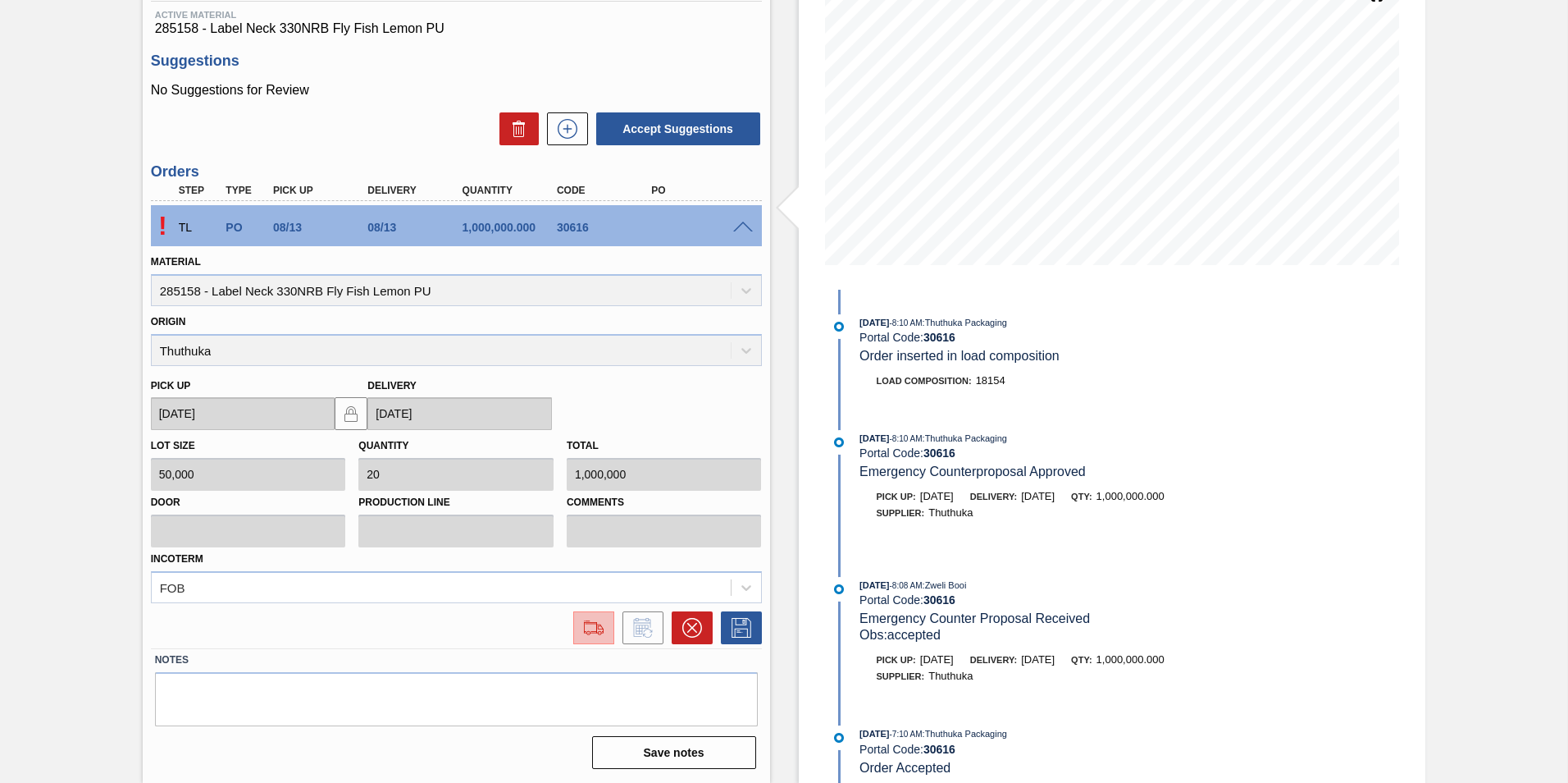
click at [604, 626] on img at bounding box center [594, 628] width 26 height 20
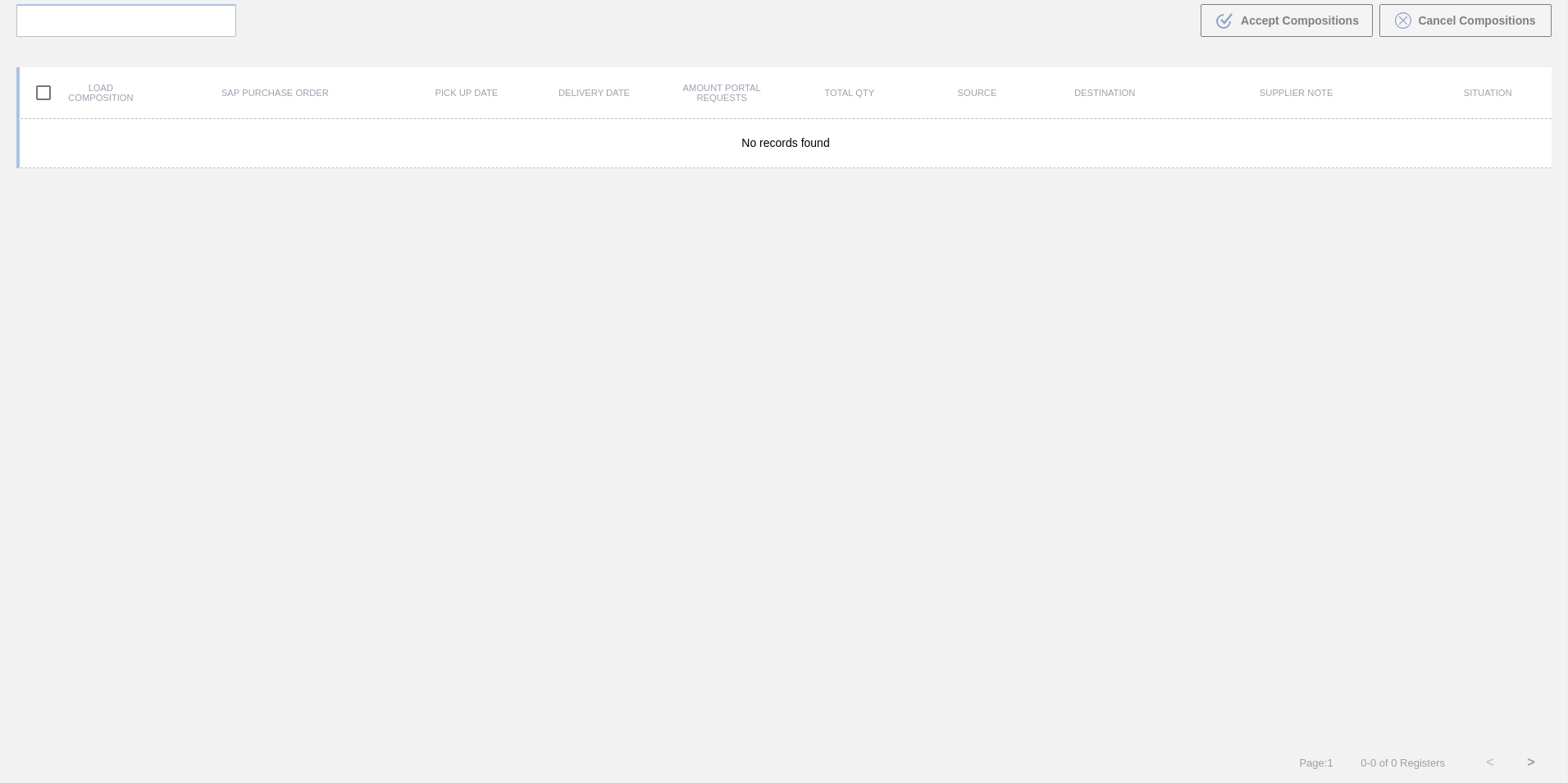
scroll to position [118, 0]
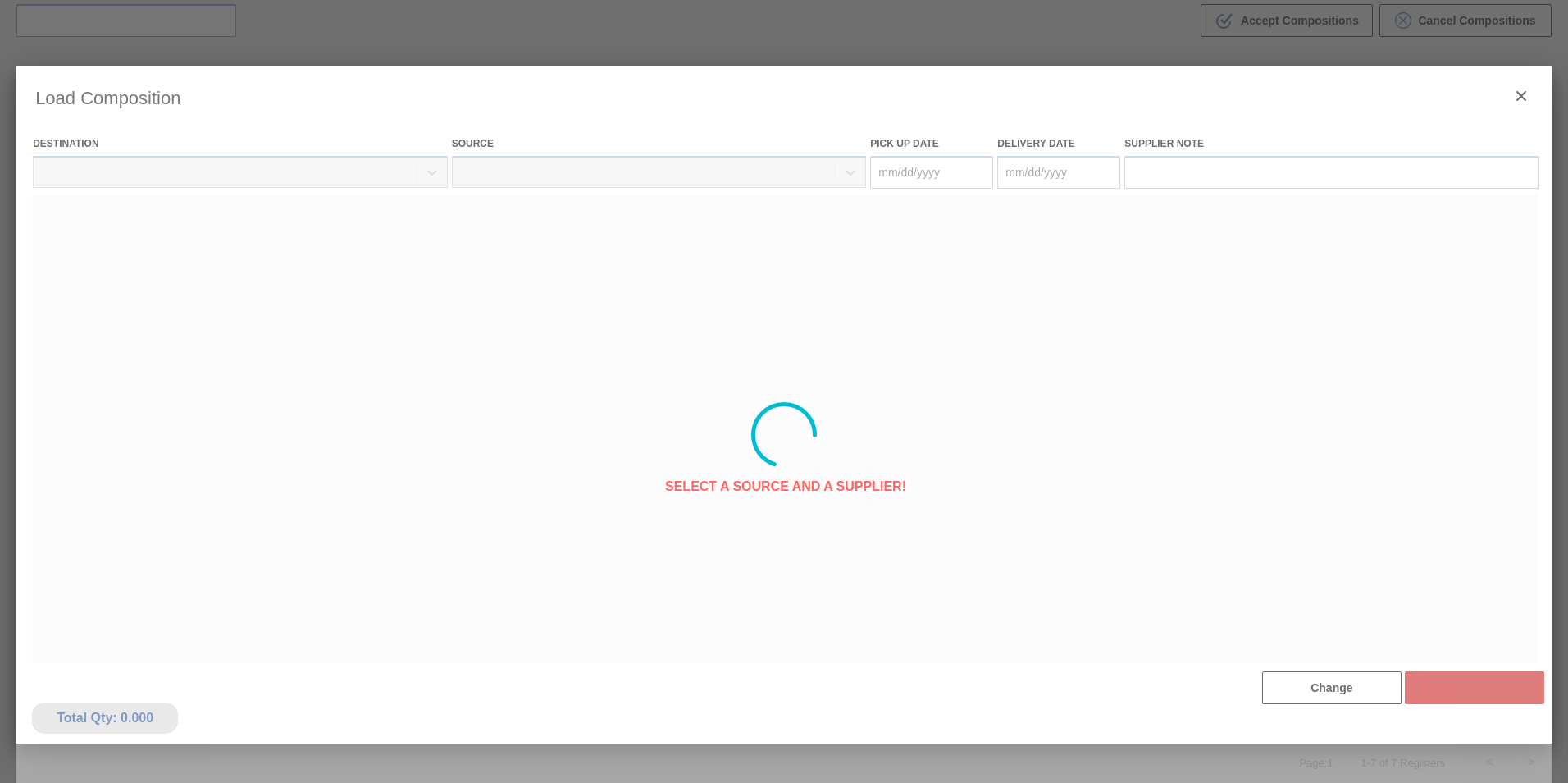
type Date "[DATE]"
type Date "08/14/2025"
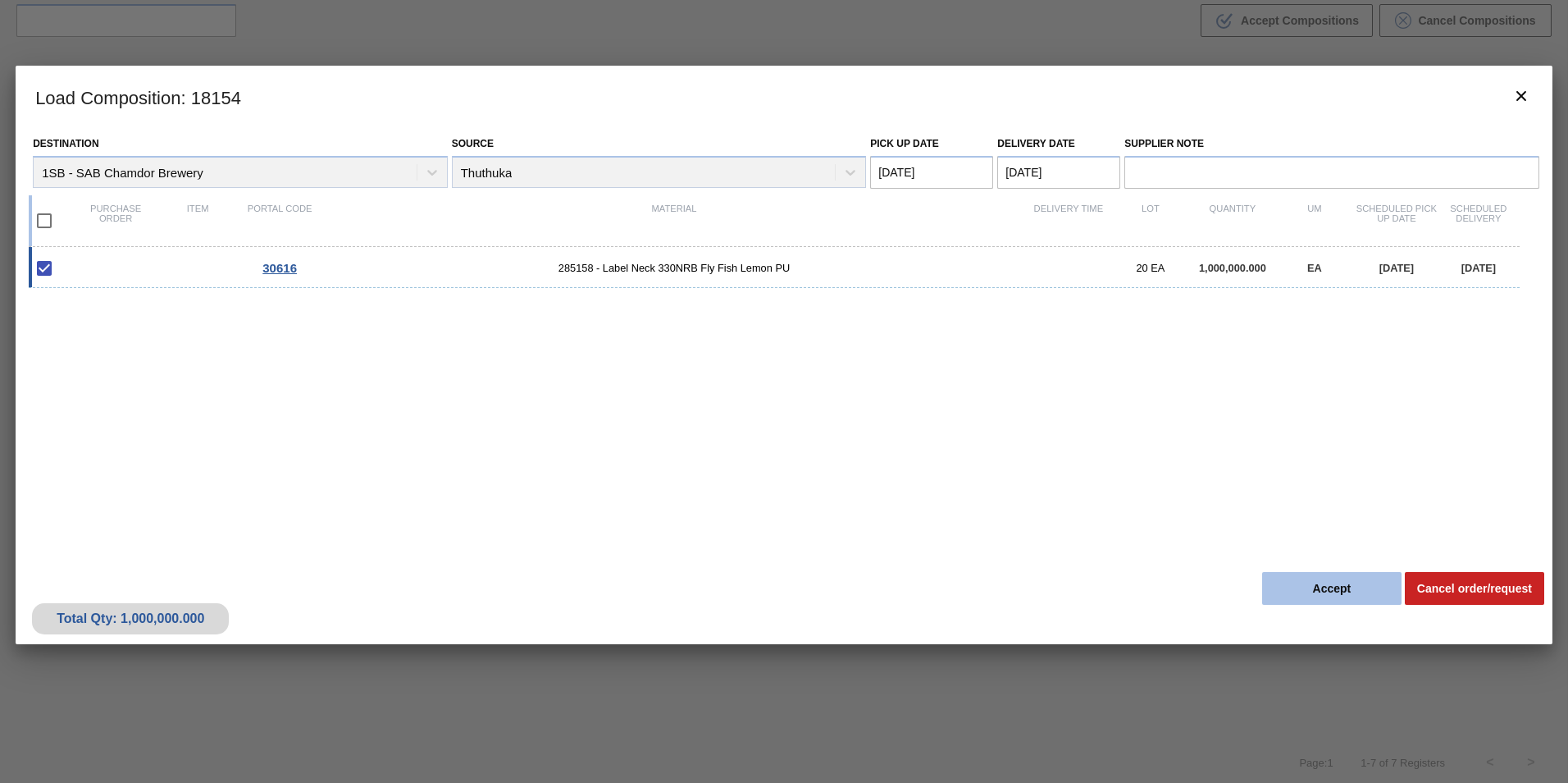
click at [1334, 591] on button "Accept" at bounding box center [1331, 588] width 140 height 33
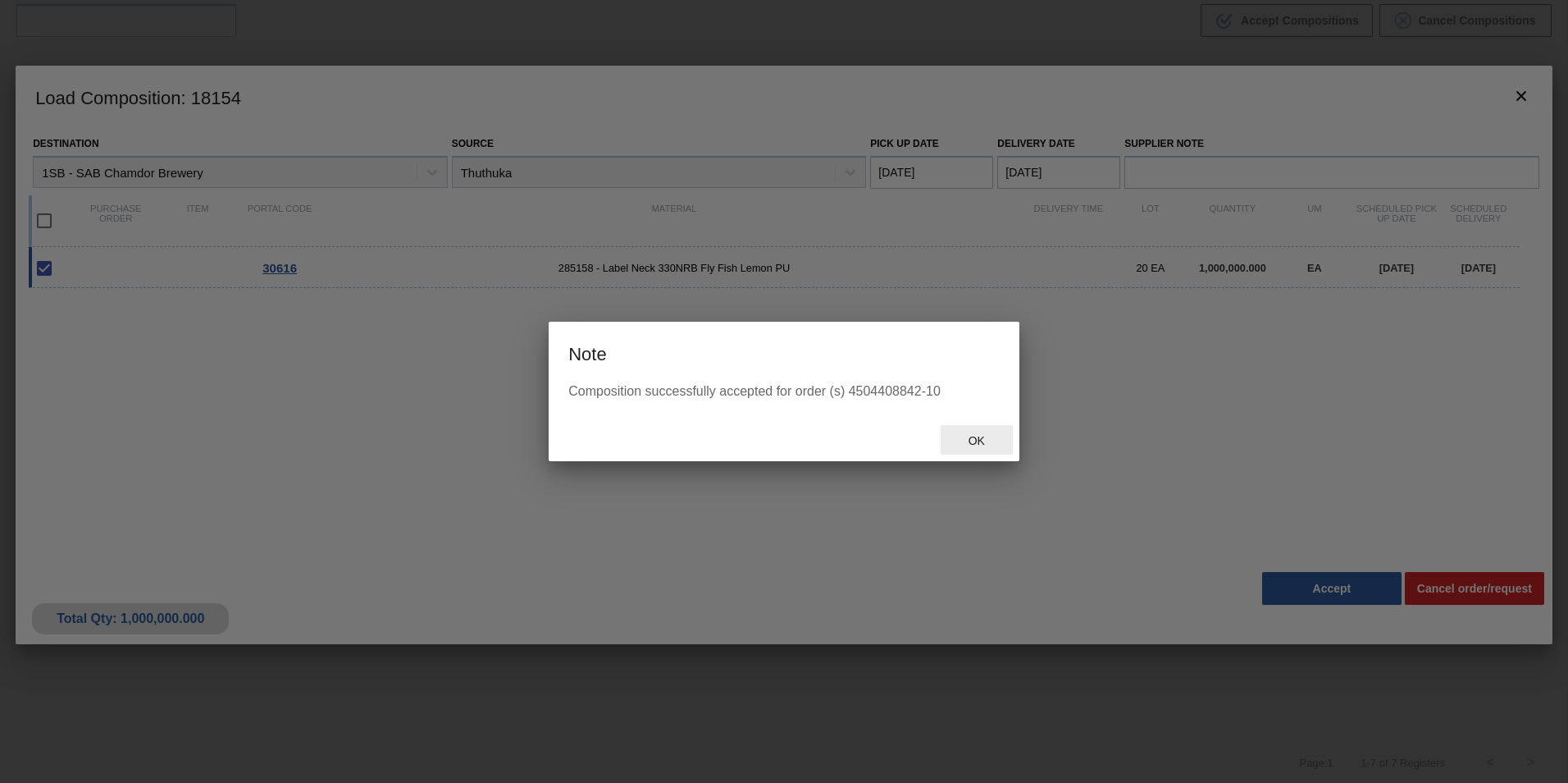
click at [997, 447] on span "Ok" at bounding box center [976, 440] width 43 height 13
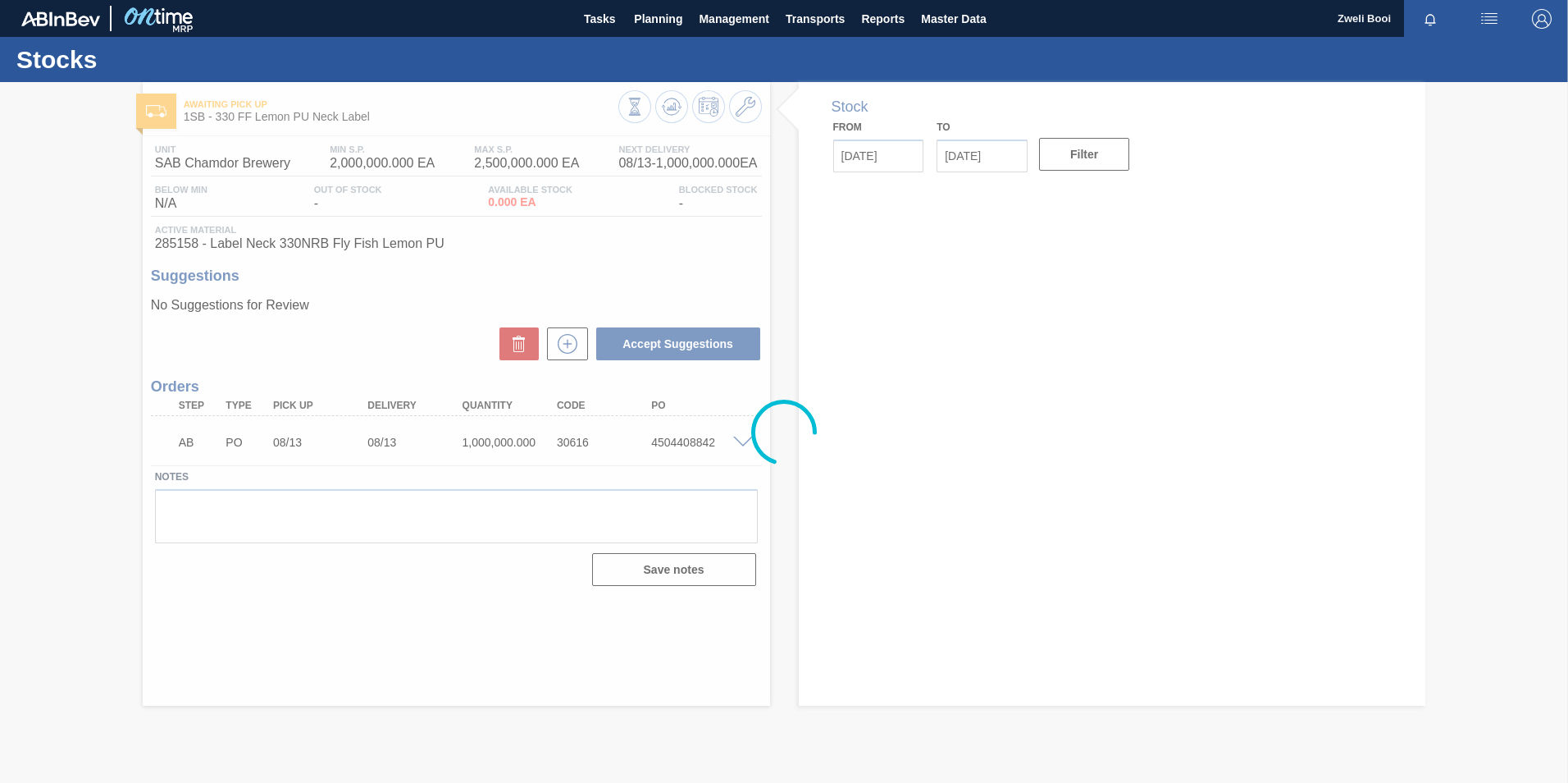
type input "[DATE]"
